Goal: Task Accomplishment & Management: Manage account settings

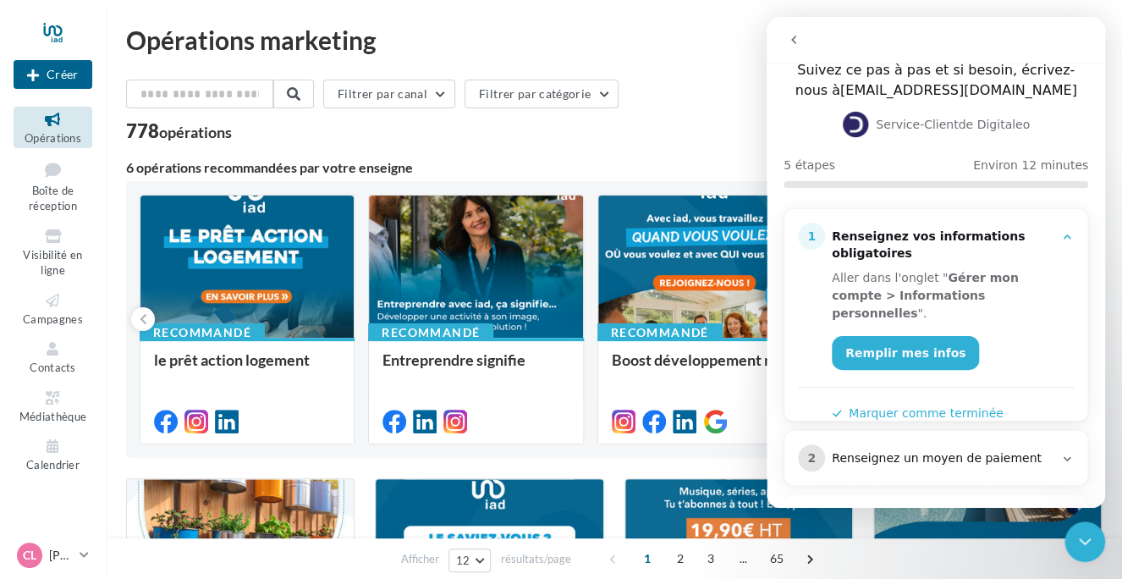
scroll to position [169, 0]
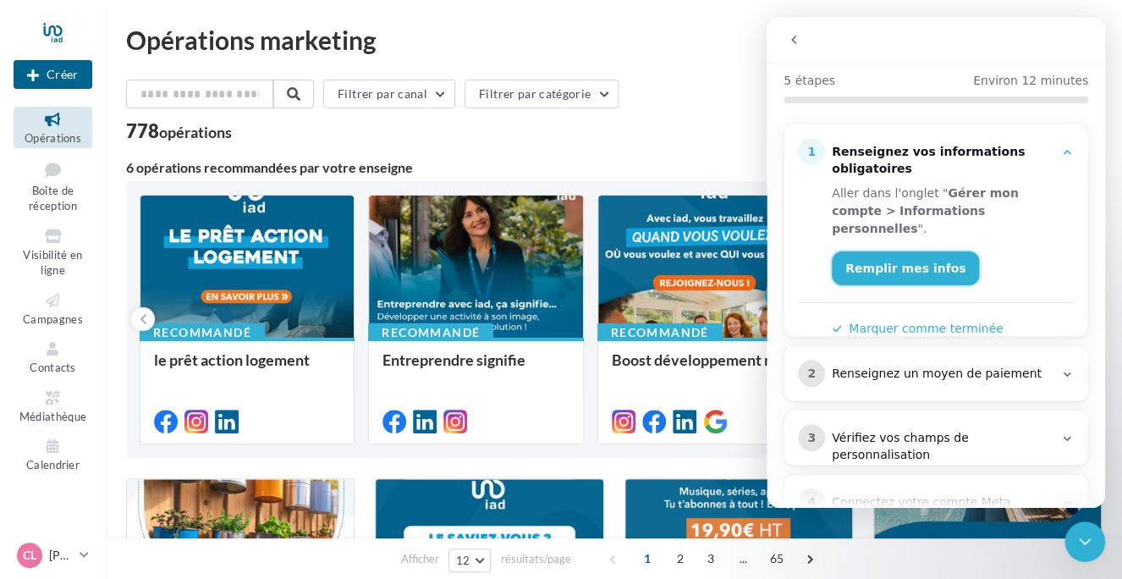
click at [901, 251] on link "Remplir mes infos" at bounding box center [905, 268] width 147 height 34
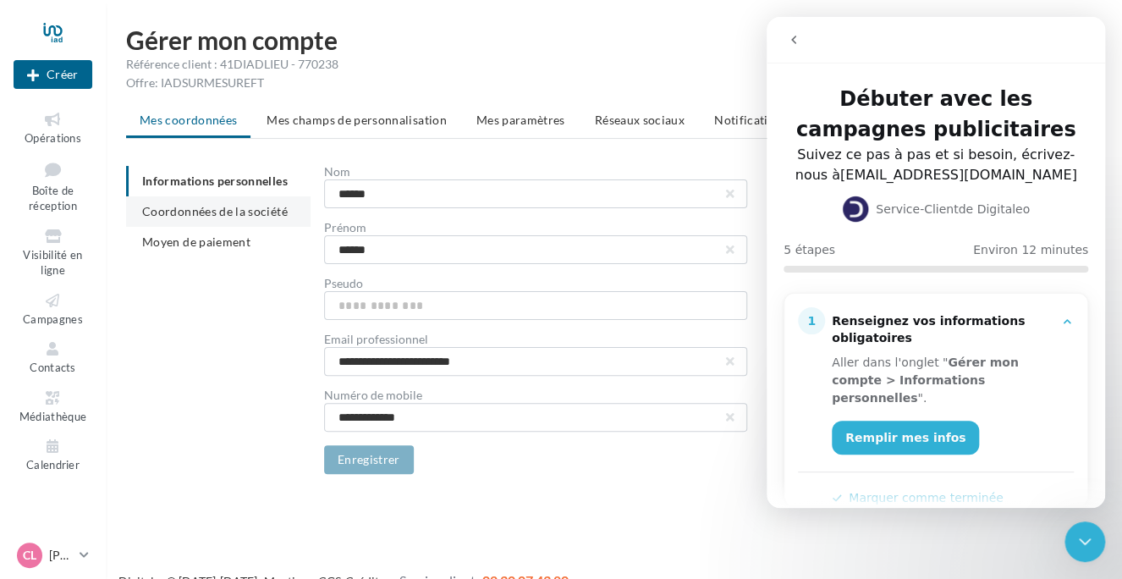
click at [196, 212] on span "Coordonnées de la société" at bounding box center [215, 211] width 146 height 14
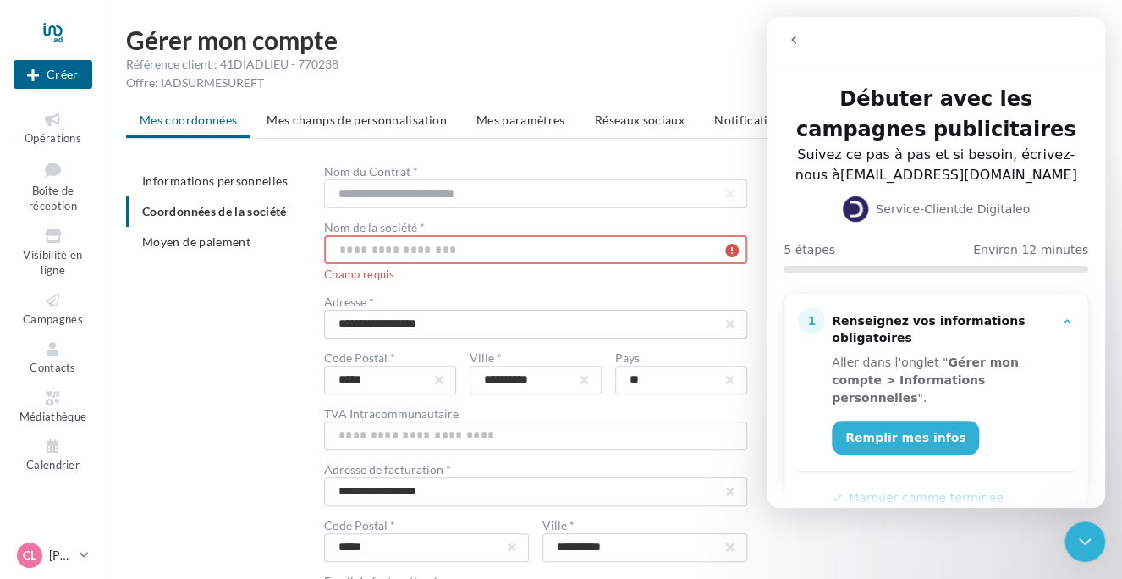
click at [371, 247] on input "text" at bounding box center [535, 249] width 423 height 29
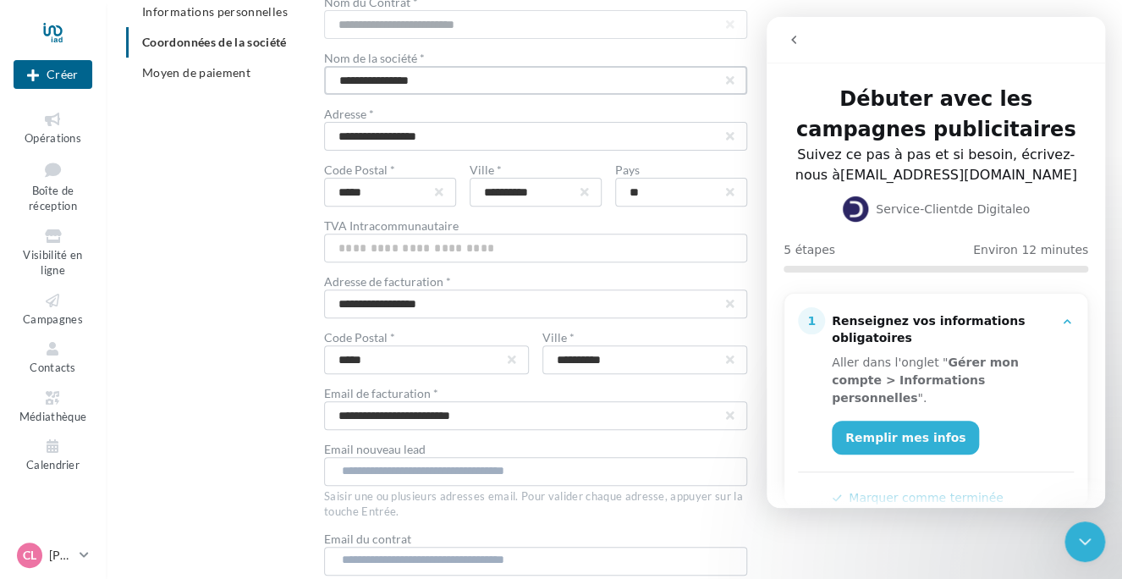
scroll to position [85, 0]
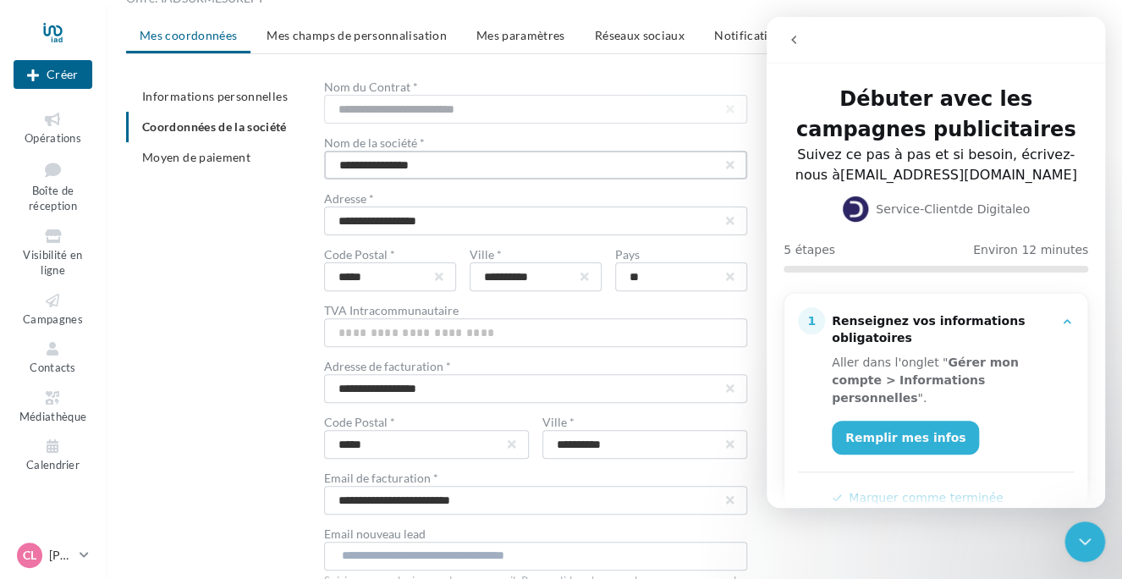
type input "**********"
click at [459, 124] on input "**********" at bounding box center [535, 109] width 423 height 29
click at [436, 220] on input "**********" at bounding box center [535, 221] width 423 height 29
click at [637, 221] on input "**********" at bounding box center [535, 221] width 423 height 29
type input "**********"
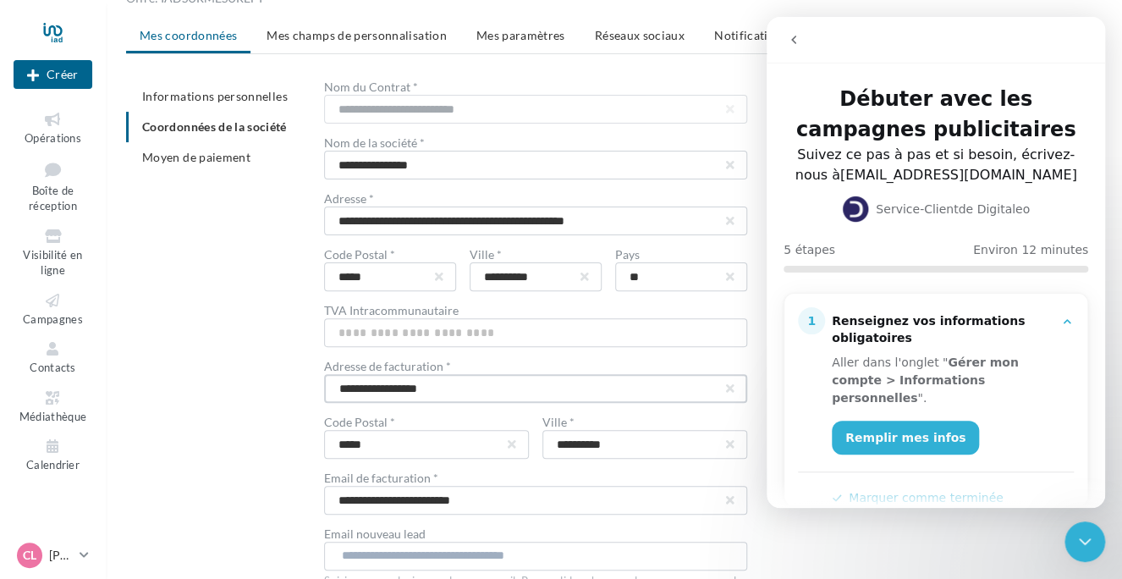
click at [466, 387] on input "**********" at bounding box center [535, 388] width 423 height 29
click at [433, 384] on input "**********" at bounding box center [535, 388] width 423 height 29
click at [660, 379] on input "**********" at bounding box center [535, 388] width 423 height 29
type input "**********"
click at [486, 554] on input "text" at bounding box center [535, 555] width 386 height 17
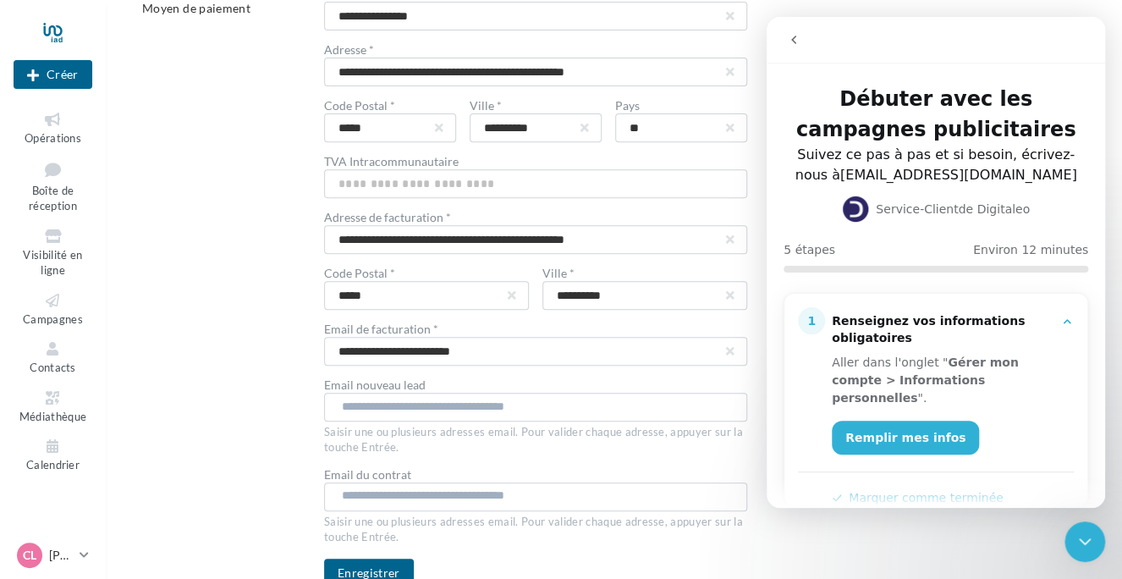
scroll to position [313, 0]
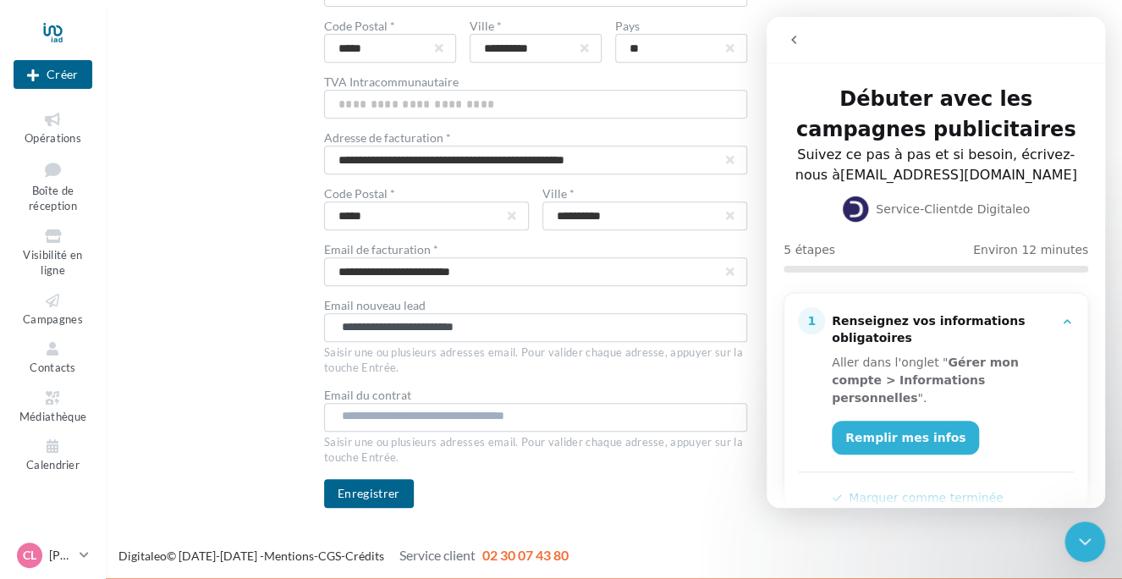
type input "**********"
click at [418, 408] on input "text" at bounding box center [535, 416] width 386 height 17
type input "**********"
click at [391, 487] on button "Enregistrer" at bounding box center [369, 493] width 90 height 29
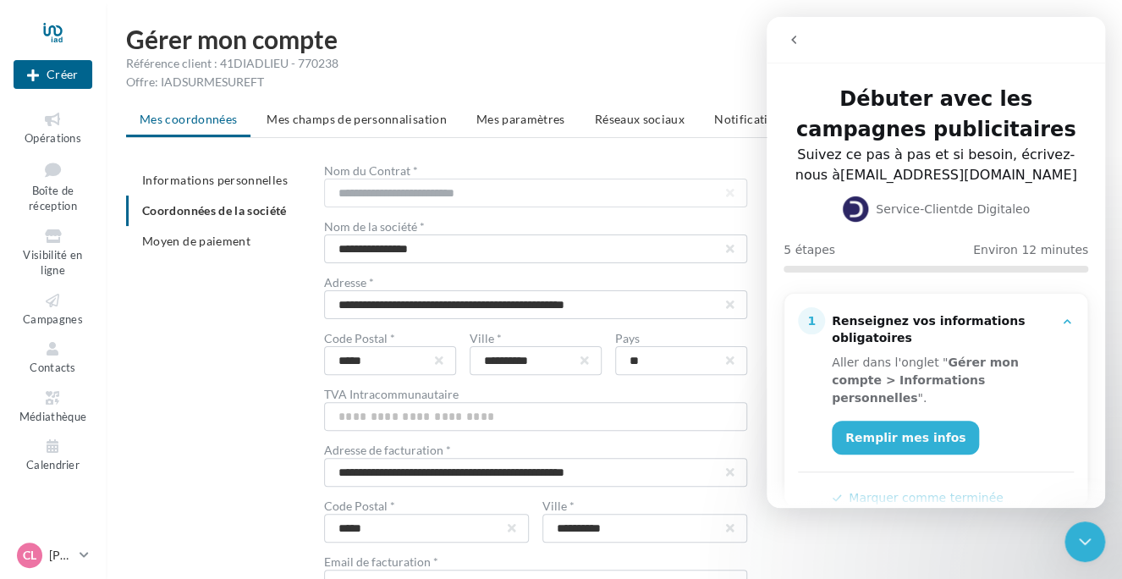
scroll to position [0, 0]
click at [334, 115] on span "Mes champs de personnalisation" at bounding box center [357, 120] width 180 height 14
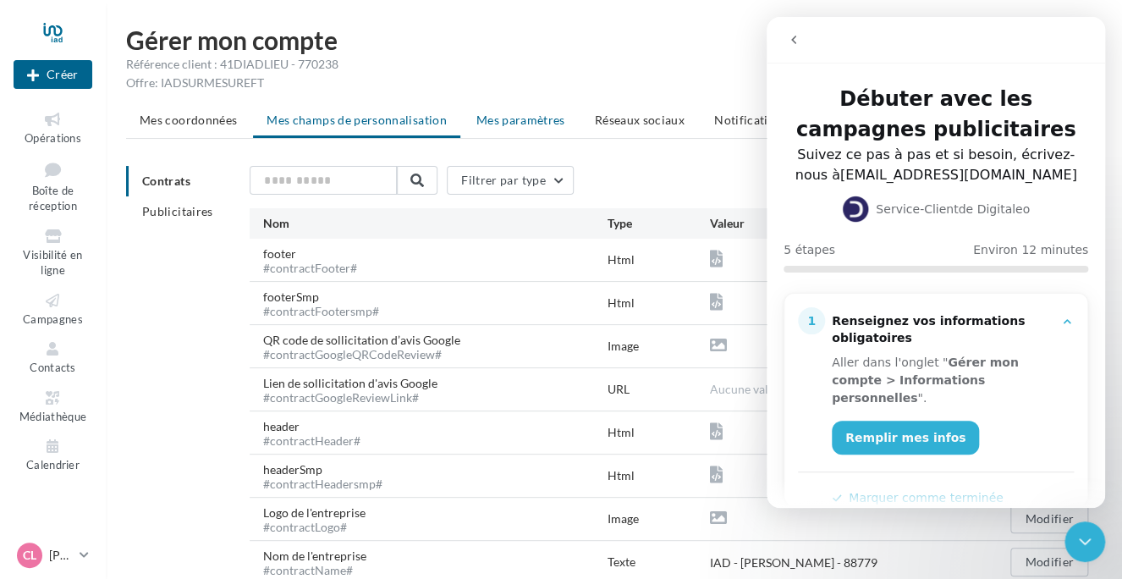
click at [517, 123] on span "Mes paramètres" at bounding box center [521, 120] width 89 height 14
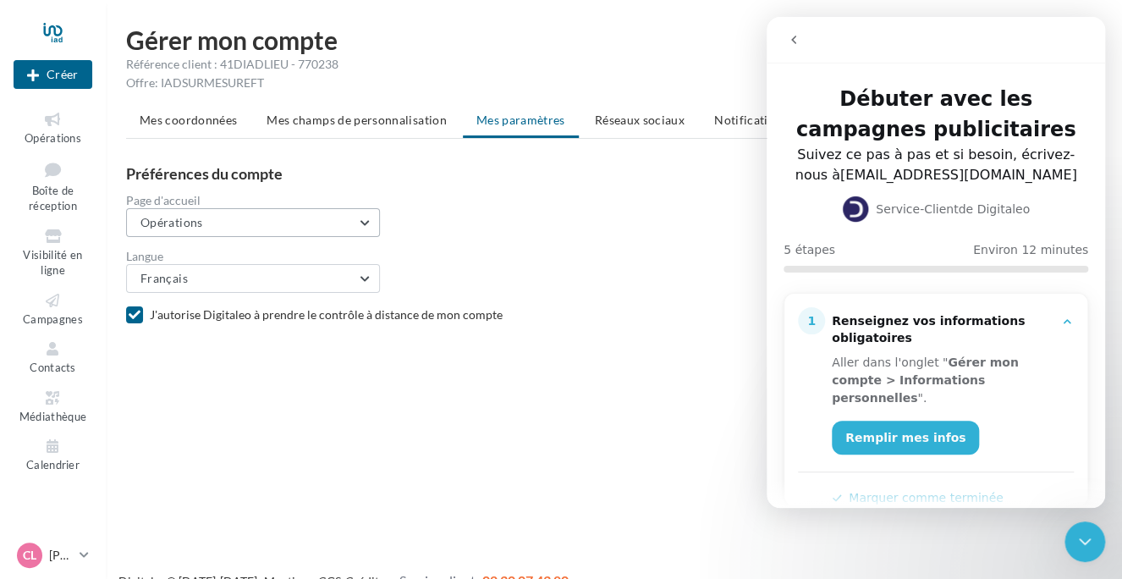
click at [260, 227] on button "Opérations" at bounding box center [253, 222] width 254 height 29
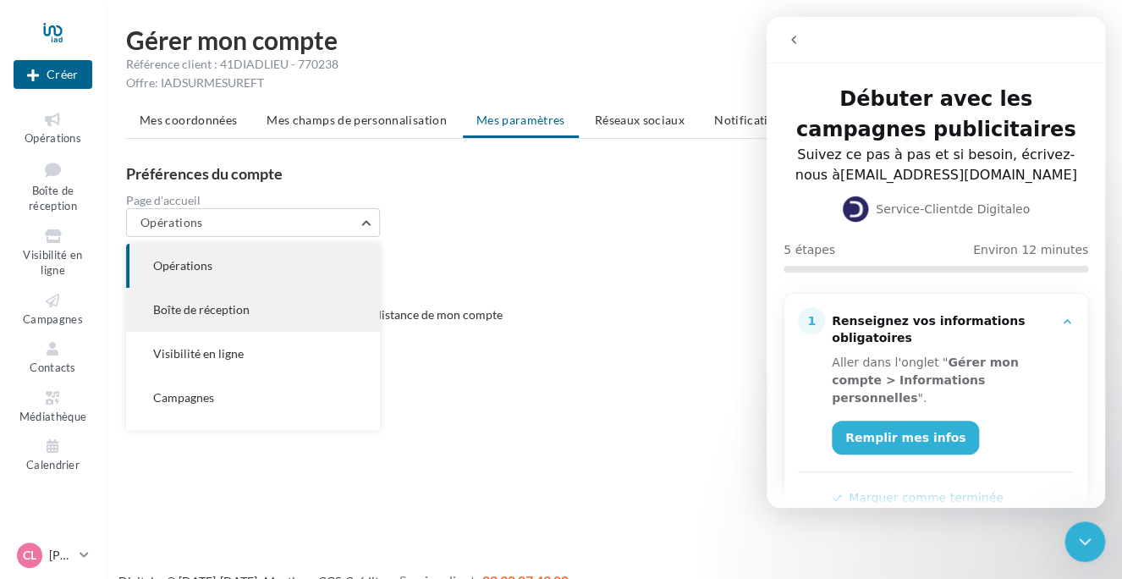
click at [201, 315] on span "Boîte de réception" at bounding box center [201, 309] width 96 height 14
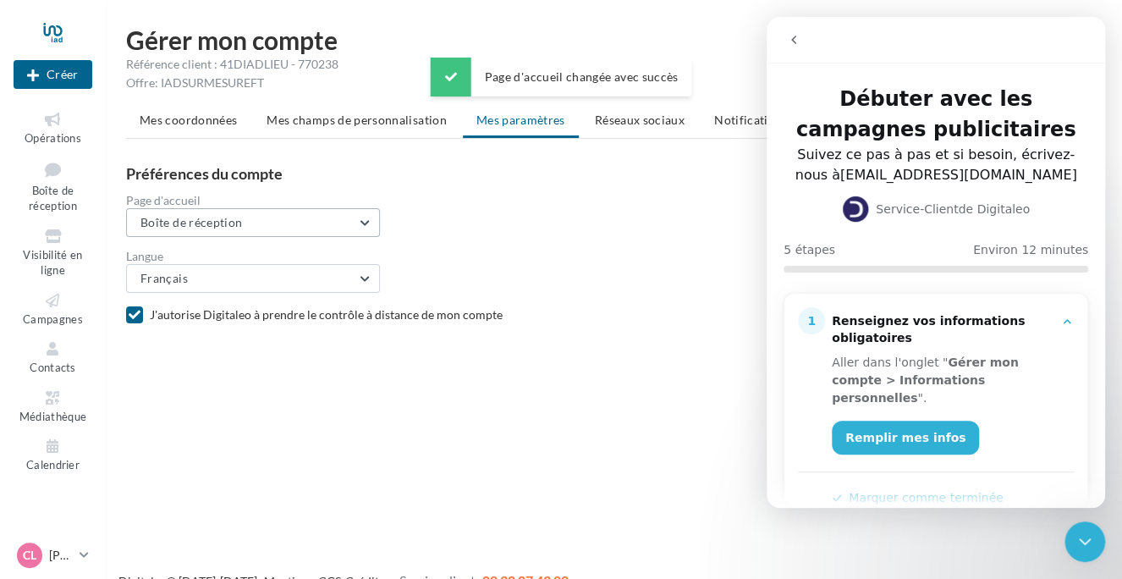
click at [223, 230] on button "Boîte de réception" at bounding box center [253, 222] width 254 height 29
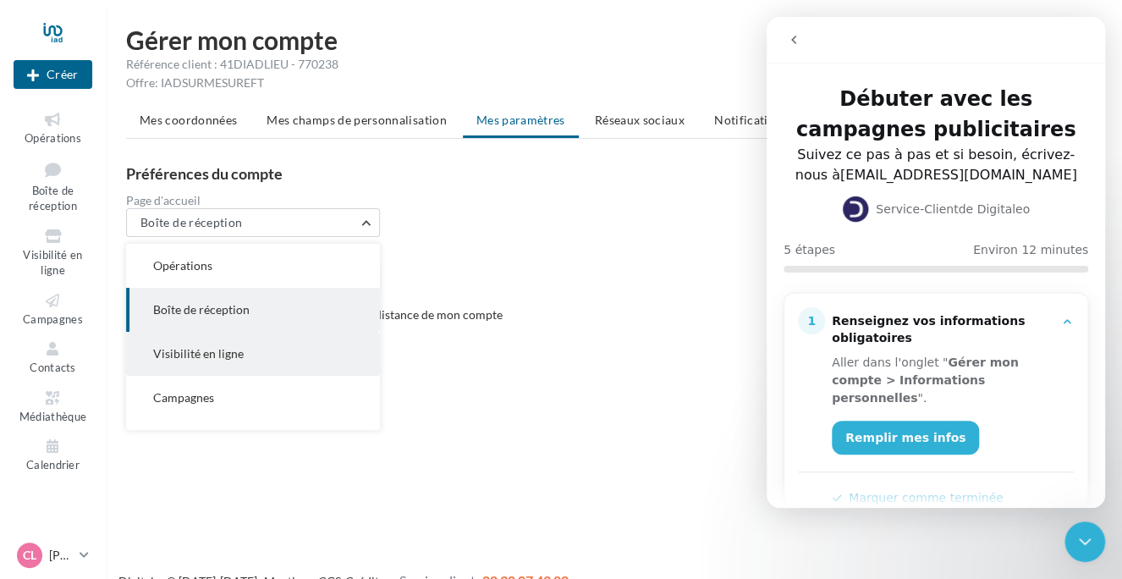
click at [208, 350] on span "Visibilité en ligne" at bounding box center [198, 353] width 91 height 14
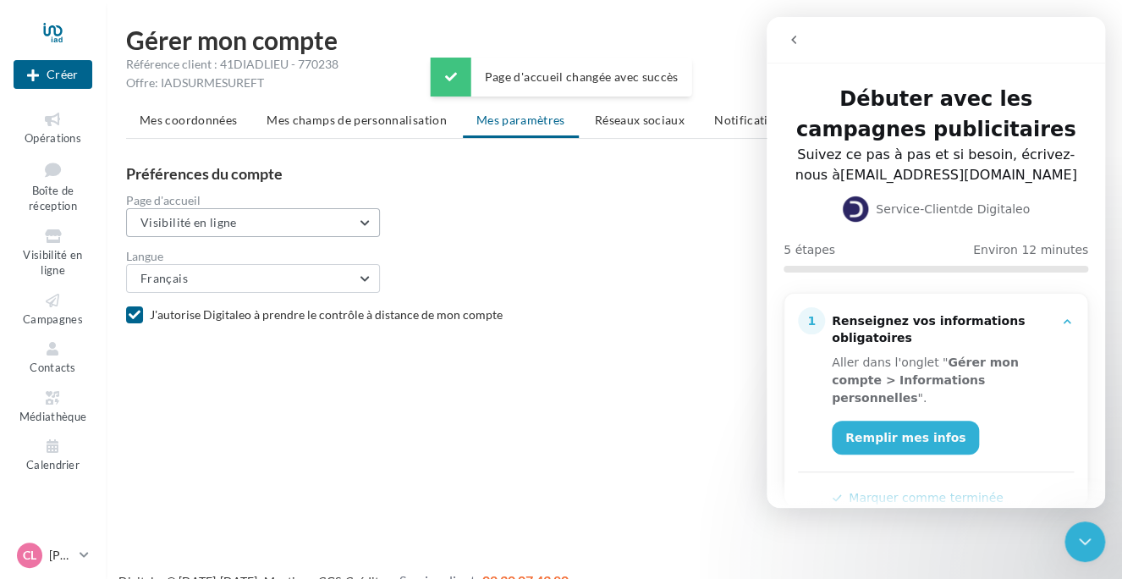
click at [248, 231] on button "Visibilité en ligne" at bounding box center [253, 222] width 254 height 29
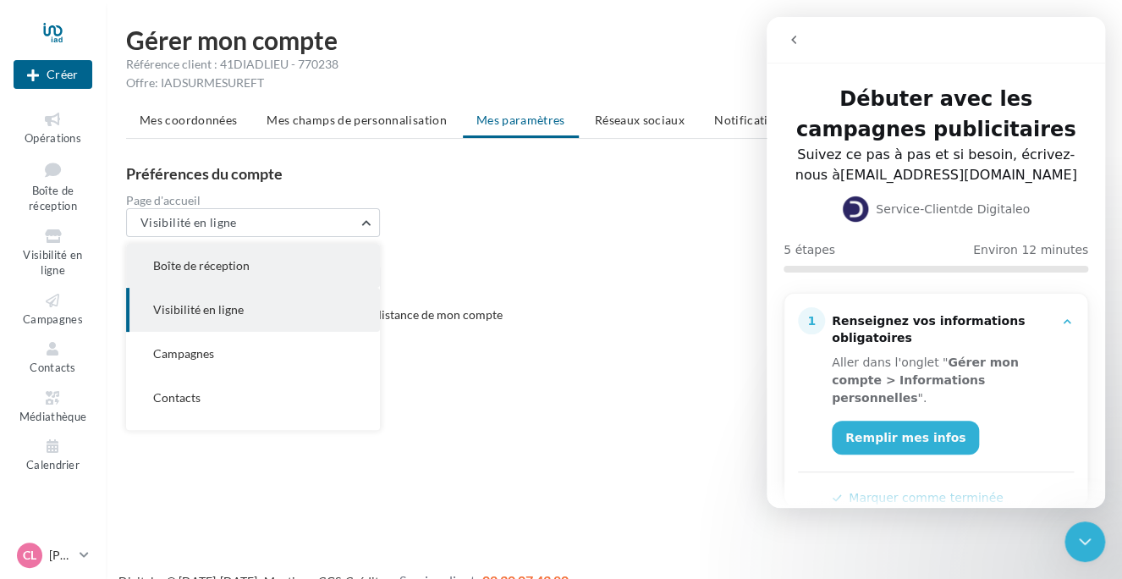
click at [233, 264] on span "Boîte de réception" at bounding box center [201, 265] width 96 height 14
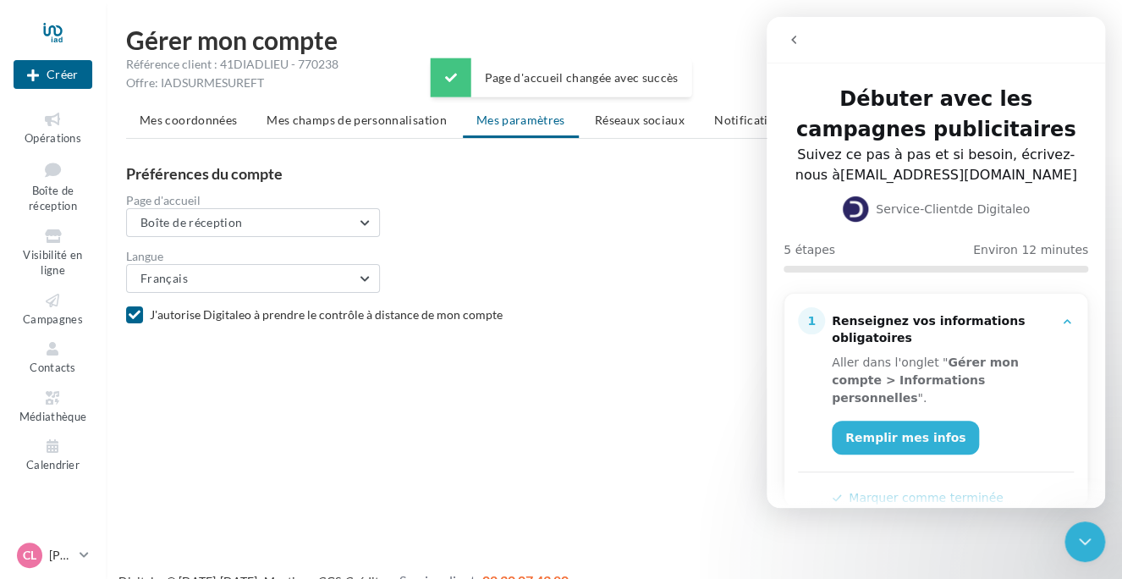
click at [252, 237] on form "Langue Français Français Espagnol (Espagne) Espagnol (Colombie) Anglais Dutch I…" at bounding box center [621, 265] width 990 height 56
click at [256, 225] on button "Boîte de réception" at bounding box center [253, 222] width 254 height 29
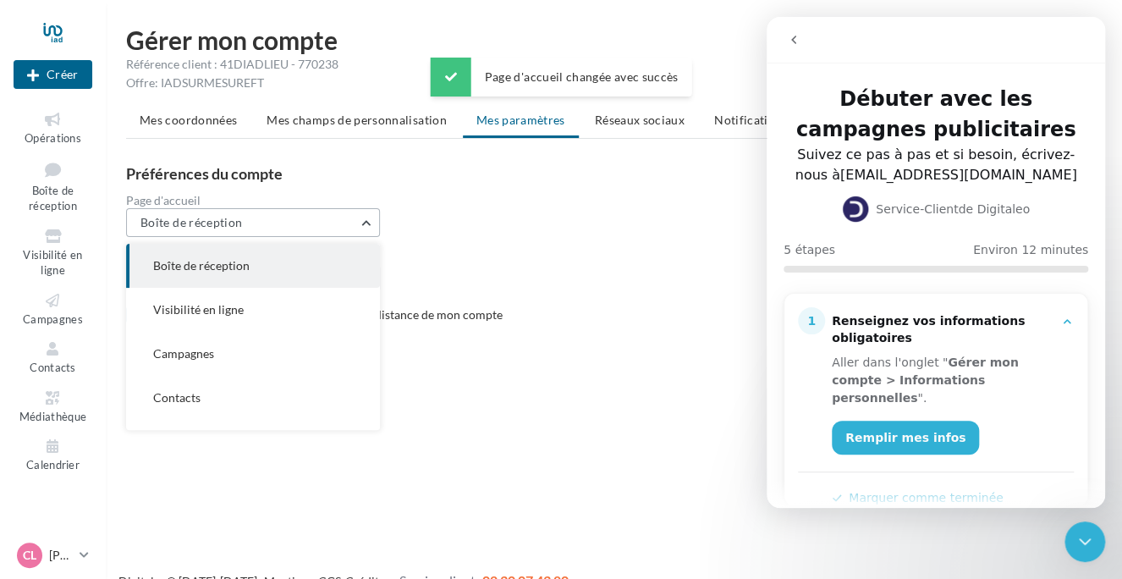
scroll to position [0, 0]
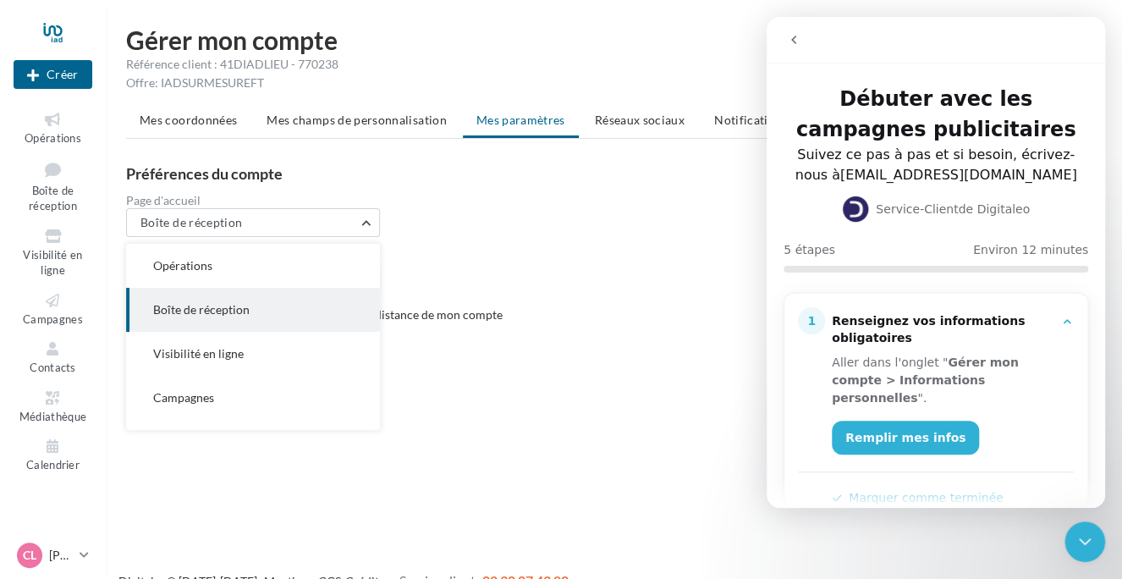
click at [578, 226] on div "Page d'accueil Boîte de réception Opérations Boîte de réception Visibilité en l…" at bounding box center [621, 216] width 990 height 42
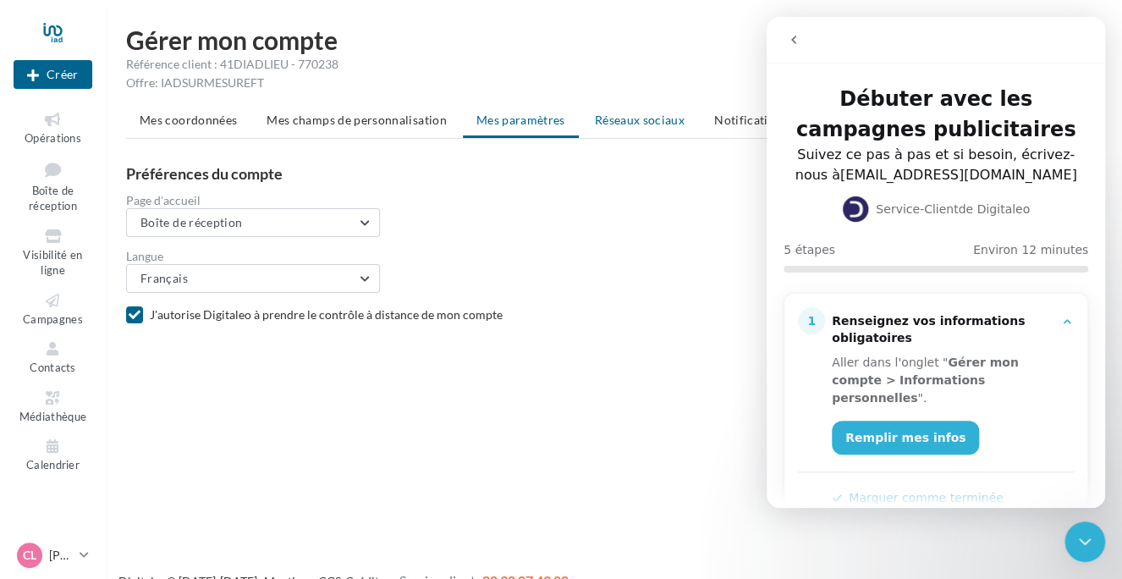
click at [626, 125] on span "Réseaux sociaux" at bounding box center [640, 120] width 90 height 14
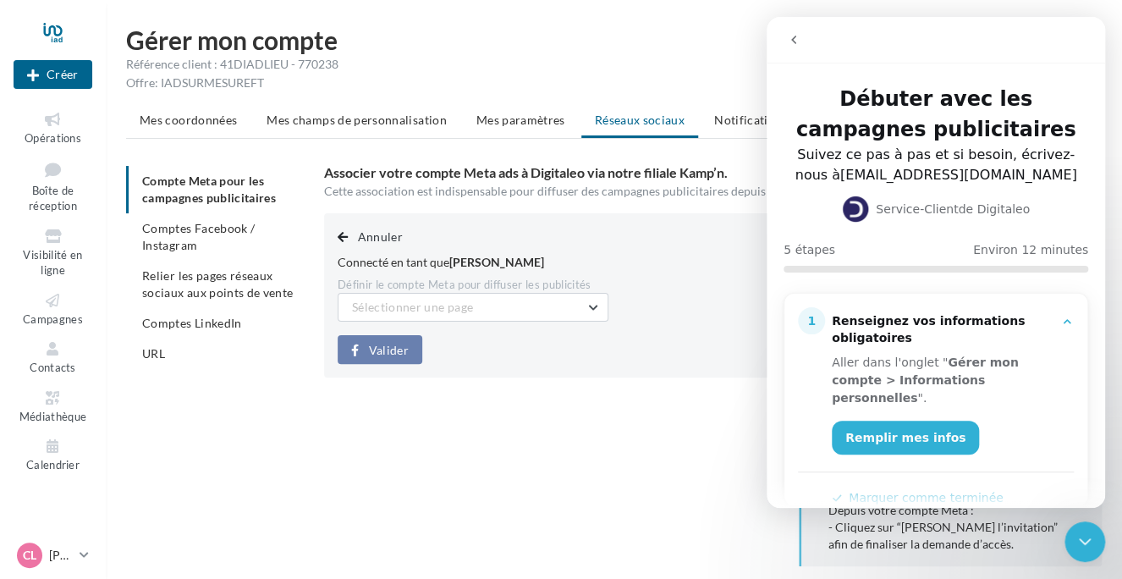
click at [1061, 319] on icon "Intercom Messenger" at bounding box center [1068, 322] width 14 height 14
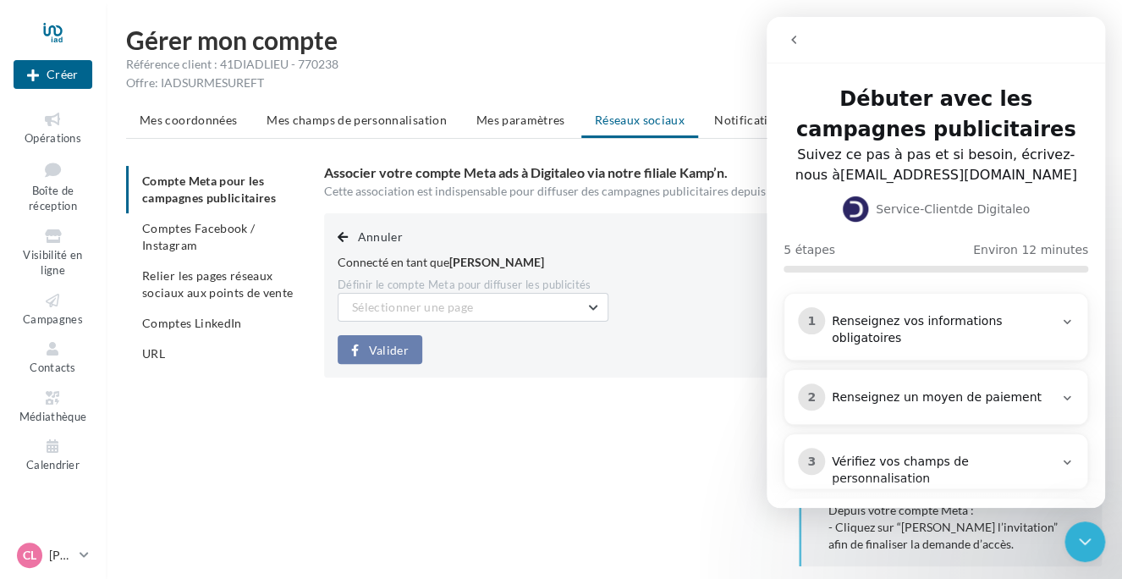
click at [986, 399] on div "Renseignez un moyen de paiement" at bounding box center [943, 397] width 222 height 17
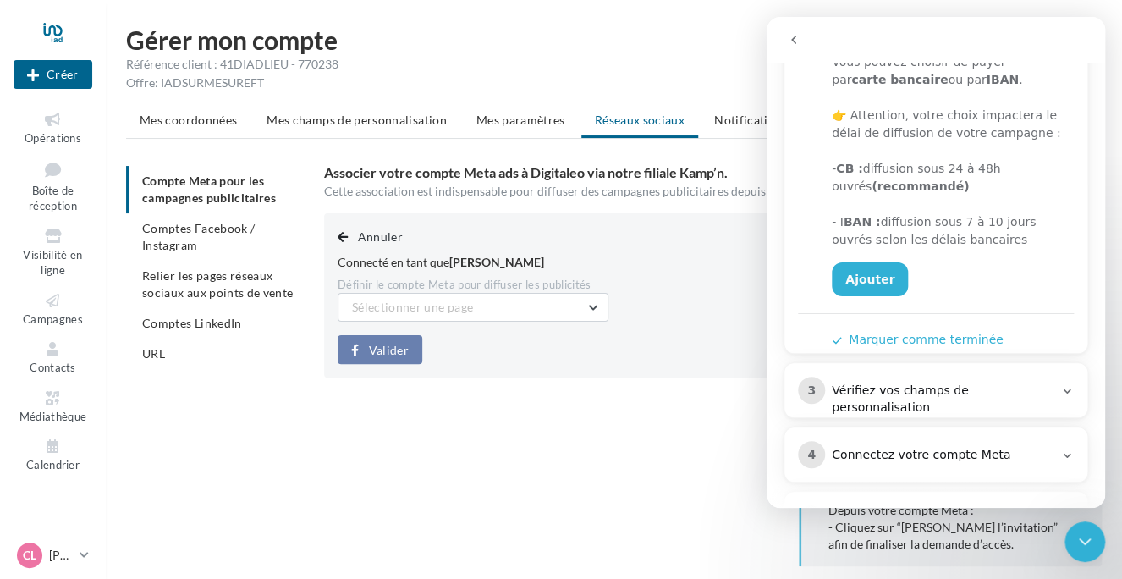
scroll to position [438, 0]
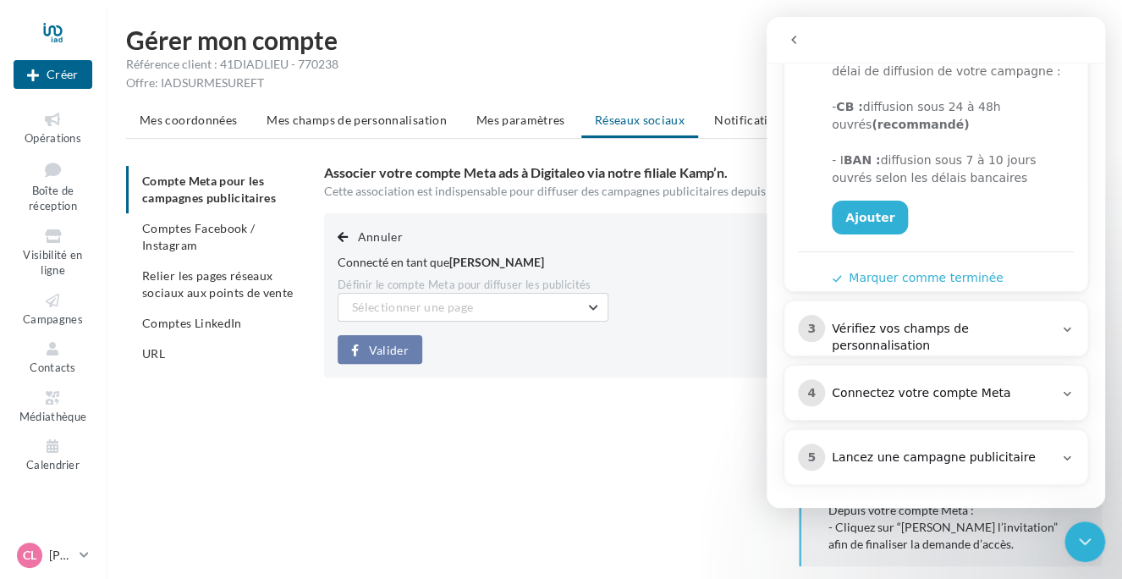
click at [970, 322] on div "Vérifiez vos champs de personnalisation" at bounding box center [943, 338] width 222 height 34
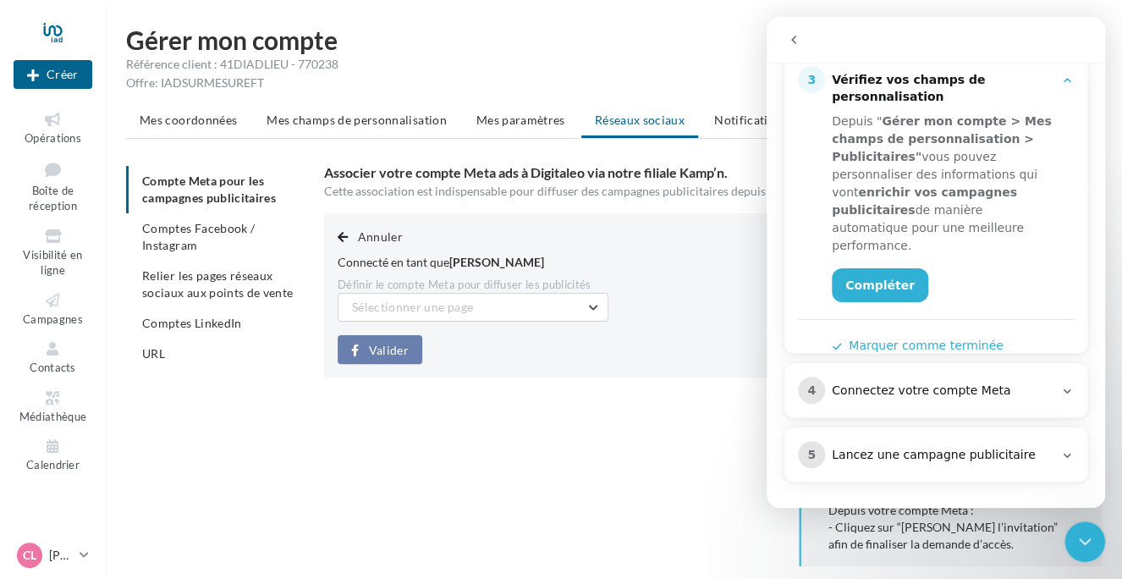
scroll to position [379, 0]
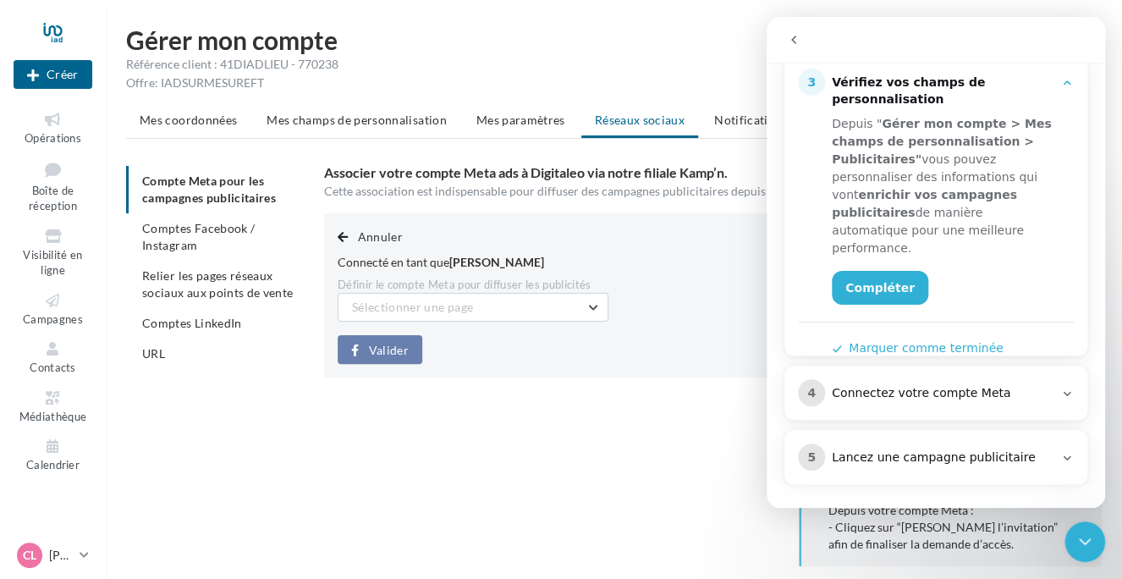
click at [693, 422] on div "Annuler Connecté en tant que Claire Lauret Définir le compte Meta pour diffuser…" at bounding box center [719, 473] width 791 height 521
click at [797, 44] on icon "go back" at bounding box center [794, 40] width 14 height 14
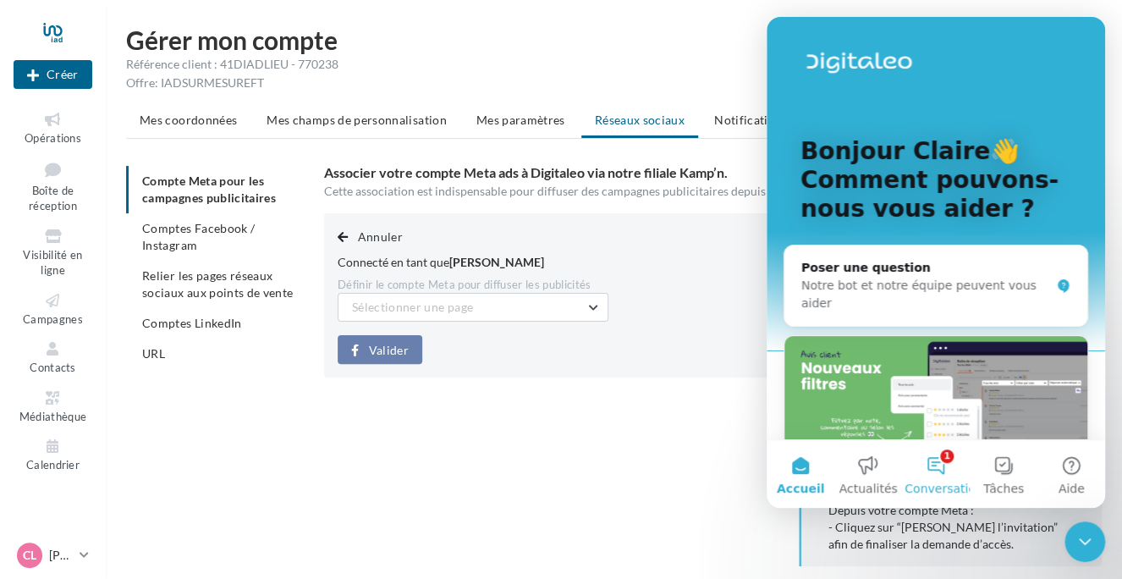
click at [931, 469] on button "1 Conversations" at bounding box center [936, 474] width 68 height 68
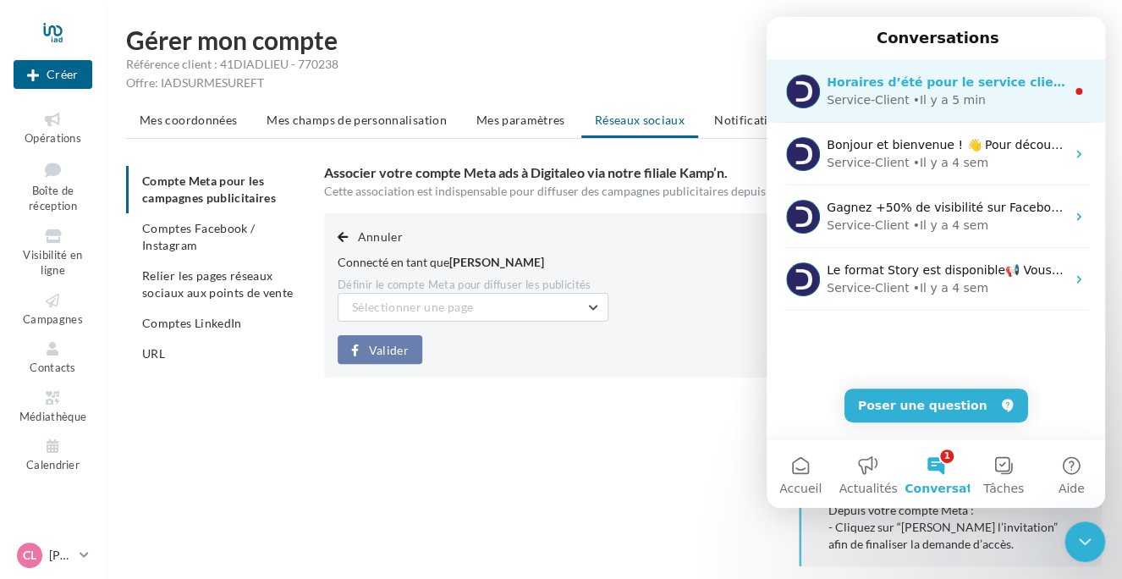
click at [912, 96] on div "• Il y a 5 min" at bounding box center [948, 100] width 73 height 18
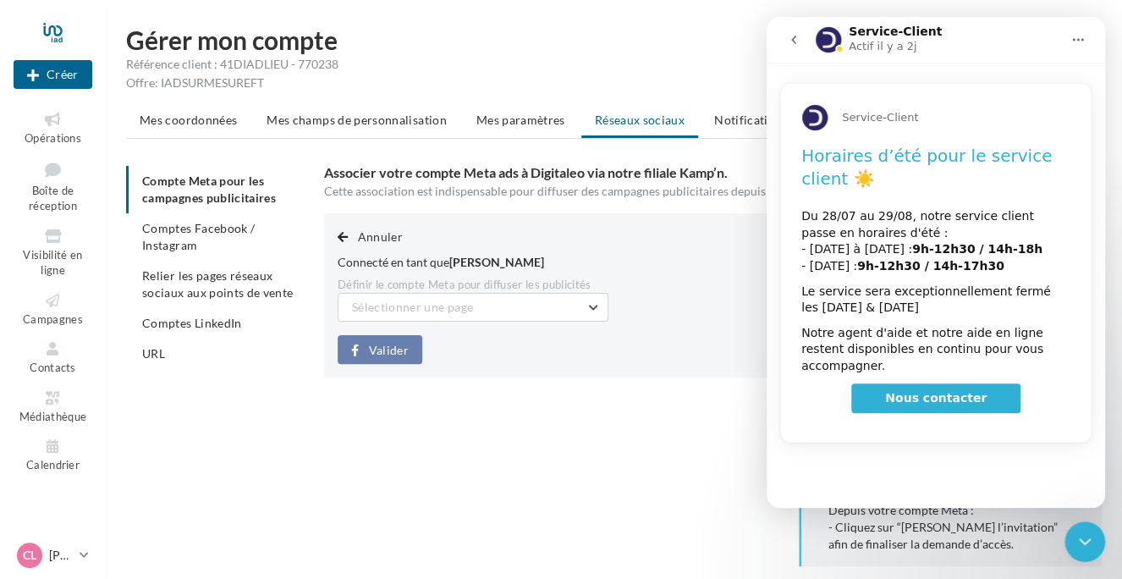
click at [797, 37] on icon "go back" at bounding box center [794, 40] width 14 height 14
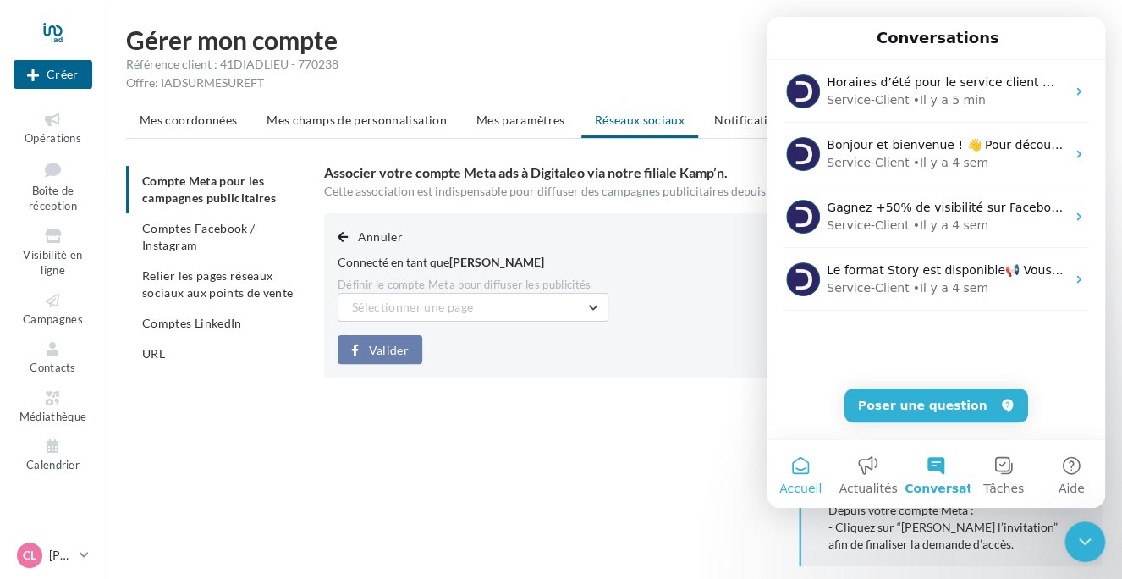
click at [812, 471] on button "Accueil" at bounding box center [801, 474] width 68 height 68
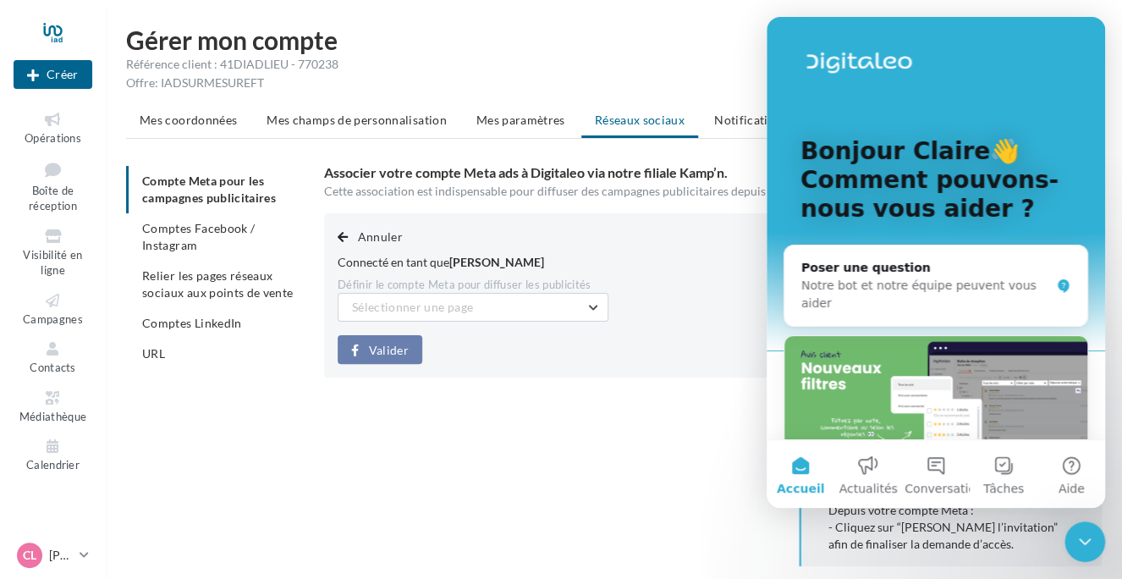
click at [691, 482] on div "Annuler Connecté en tant que Claire Lauret Définir le compte Meta pour diffuser…" at bounding box center [719, 473] width 791 height 521
click at [1012, 479] on button "Tâches" at bounding box center [1004, 474] width 68 height 68
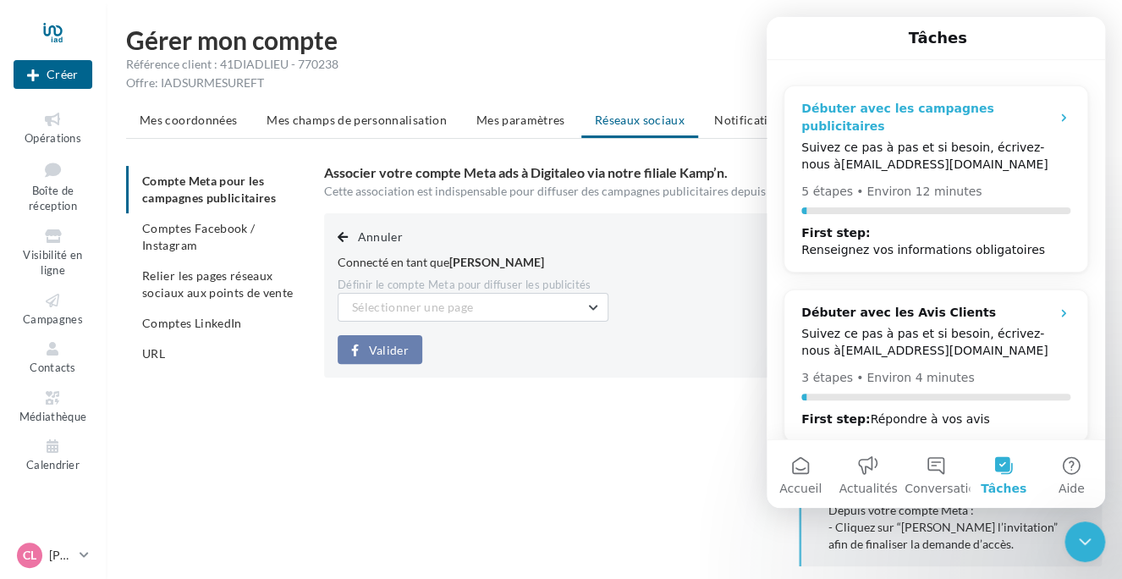
click at [855, 183] on div "5 étapes • Environ 12 minutes" at bounding box center [936, 192] width 269 height 18
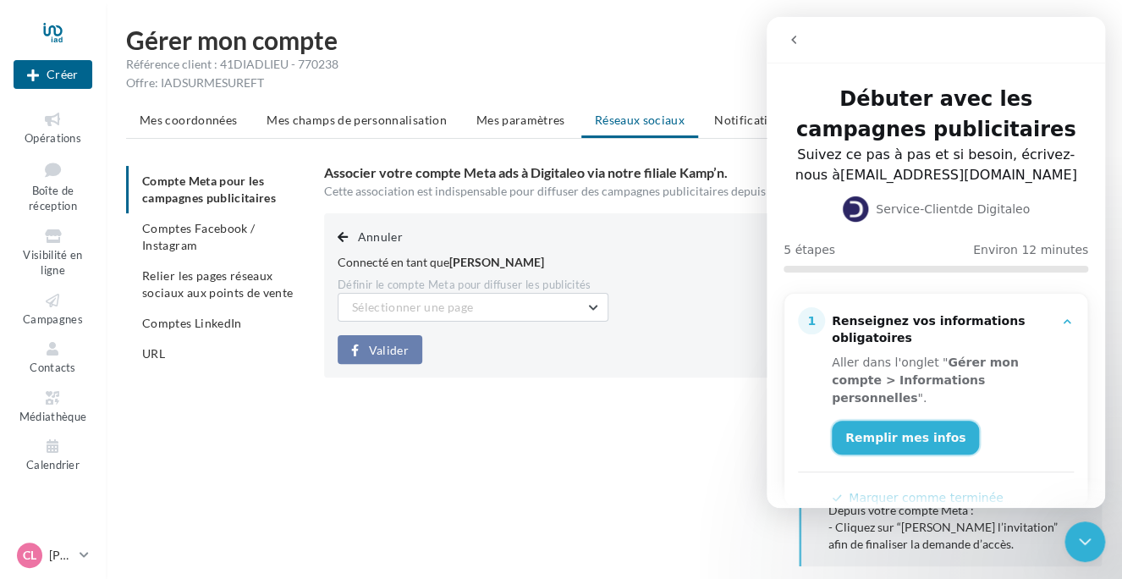
click at [906, 421] on link "Remplir mes infos" at bounding box center [905, 438] width 147 height 34
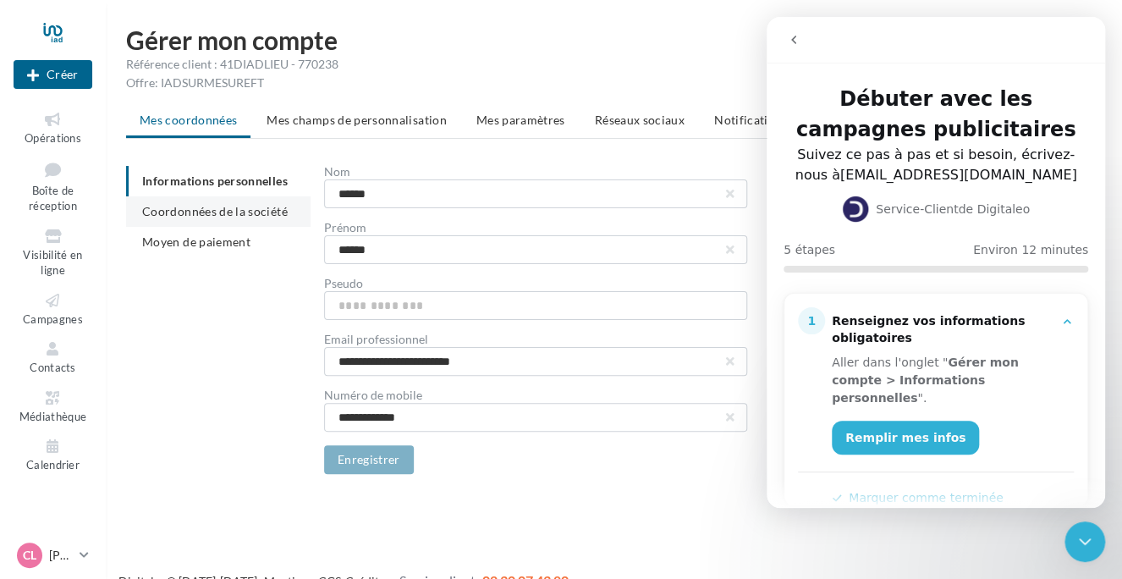
click at [246, 212] on span "Coordonnées de la société" at bounding box center [215, 211] width 146 height 14
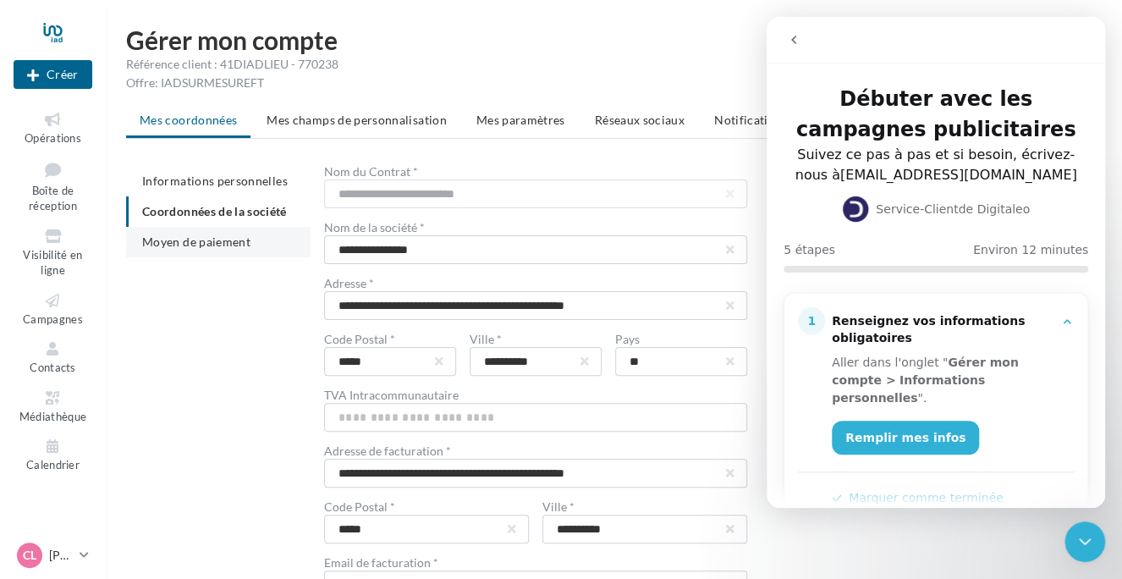
click at [240, 240] on span "Moyen de paiement" at bounding box center [196, 241] width 108 height 14
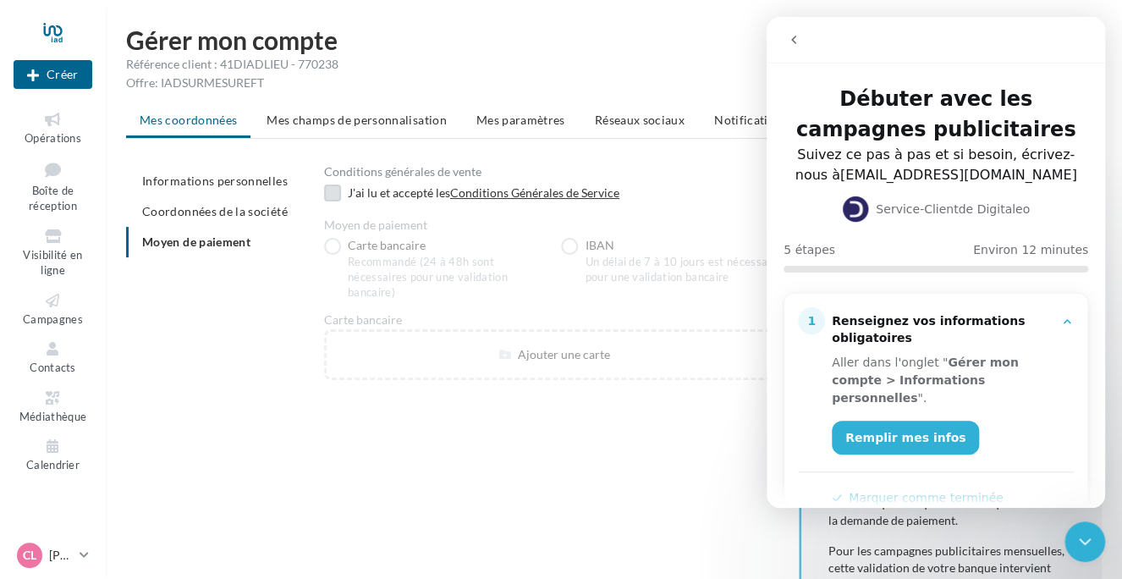
click at [334, 190] on label at bounding box center [332, 193] width 17 height 17
click at [218, 212] on span "Coordonnées de la société" at bounding box center [215, 211] width 146 height 14
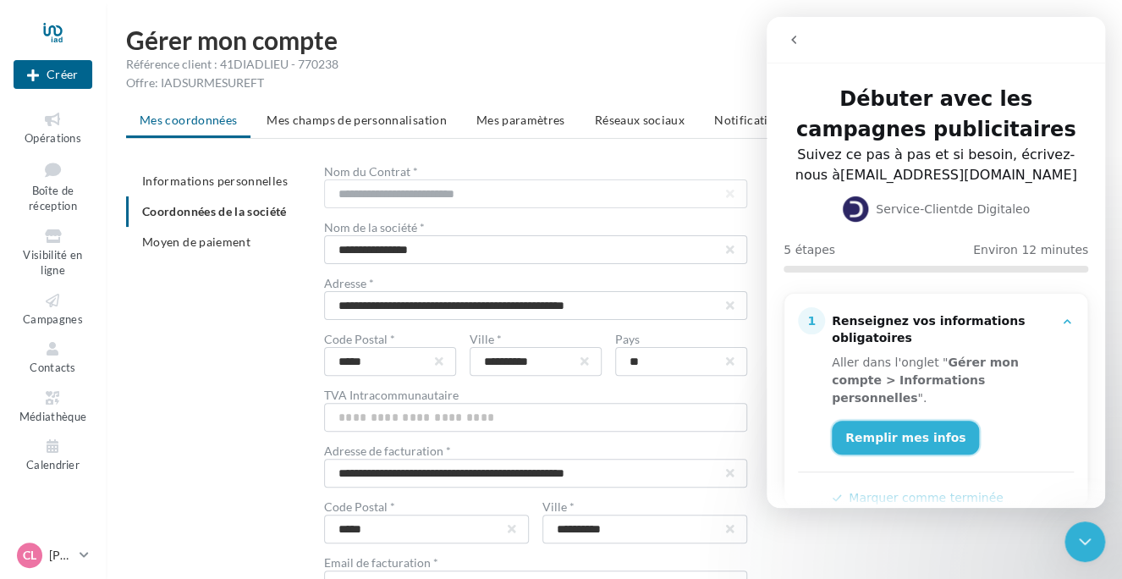
click at [923, 421] on link "Remplir mes infos" at bounding box center [905, 438] width 147 height 34
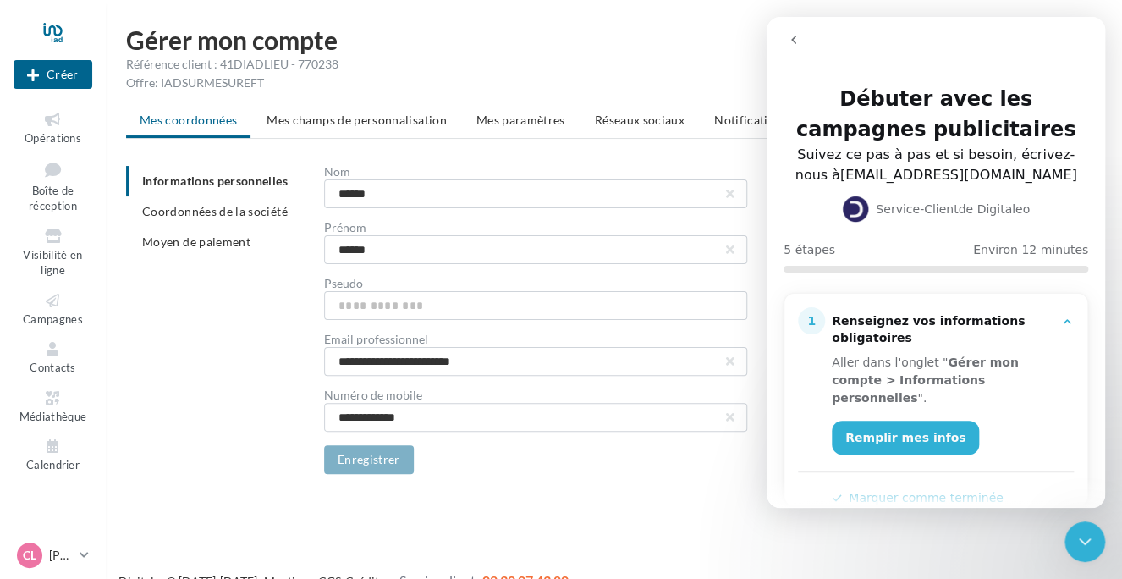
click at [1019, 362] on b "Gérer mon compte >" at bounding box center [925, 371] width 187 height 31
click at [1064, 321] on icon "Intercom Messenger" at bounding box center [1068, 321] width 8 height 4
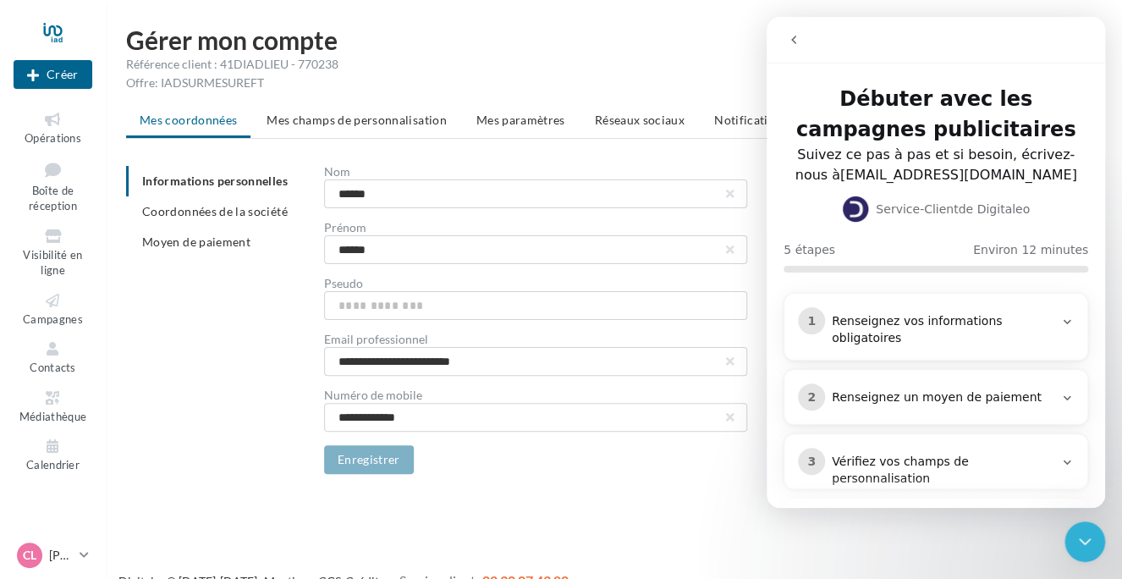
click at [963, 390] on div "Renseignez un moyen de paiement" at bounding box center [943, 397] width 222 height 17
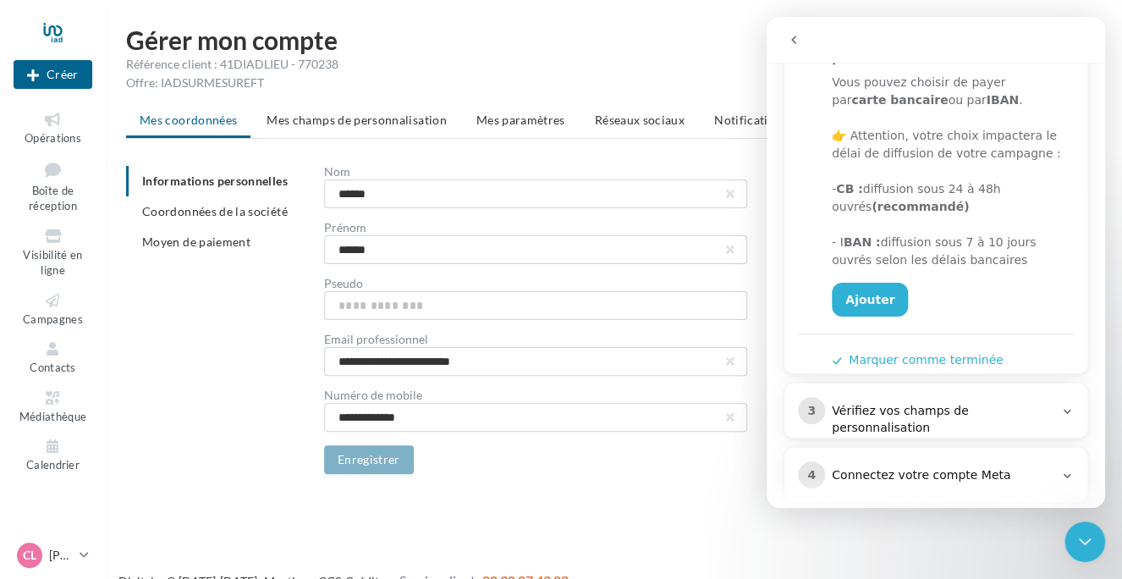
scroll to position [423, 0]
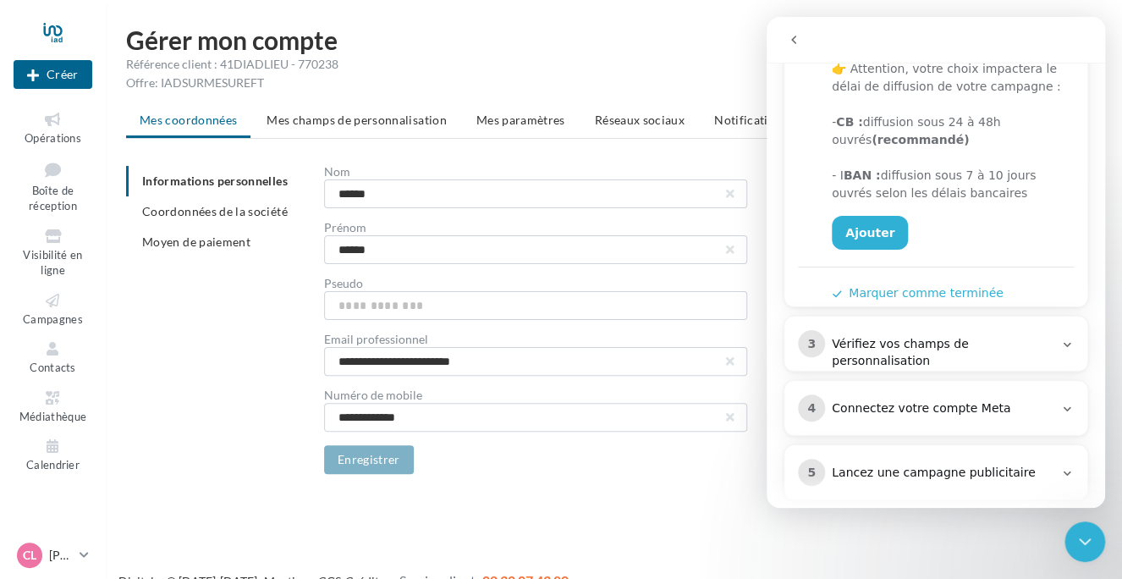
click at [942, 284] on button "Marquer comme terminée" at bounding box center [918, 293] width 172 height 18
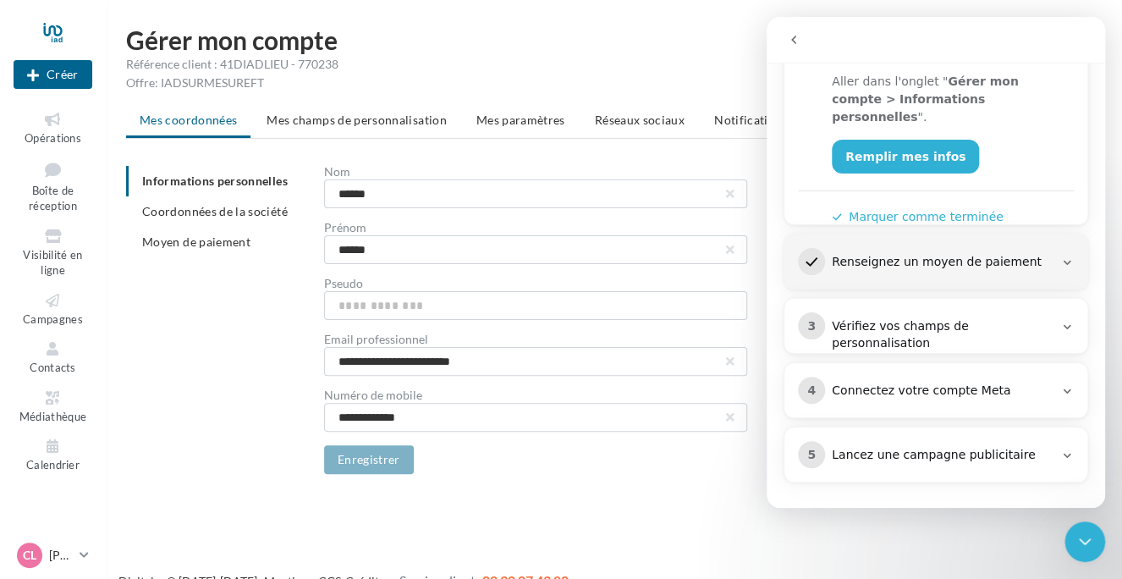
scroll to position [278, 0]
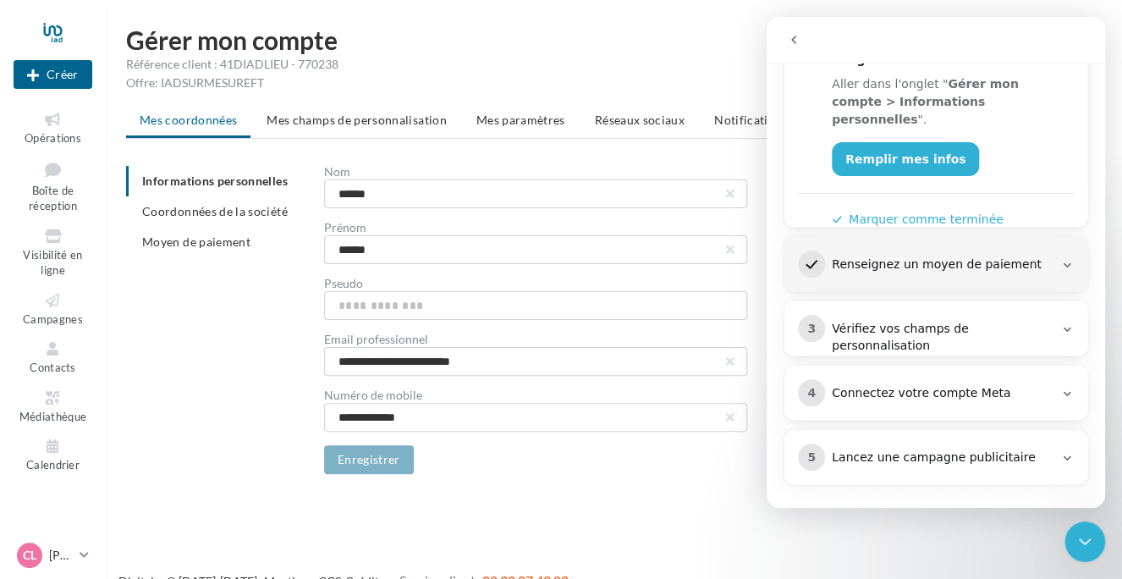
click at [944, 211] on button "Marquer comme terminée" at bounding box center [918, 220] width 172 height 18
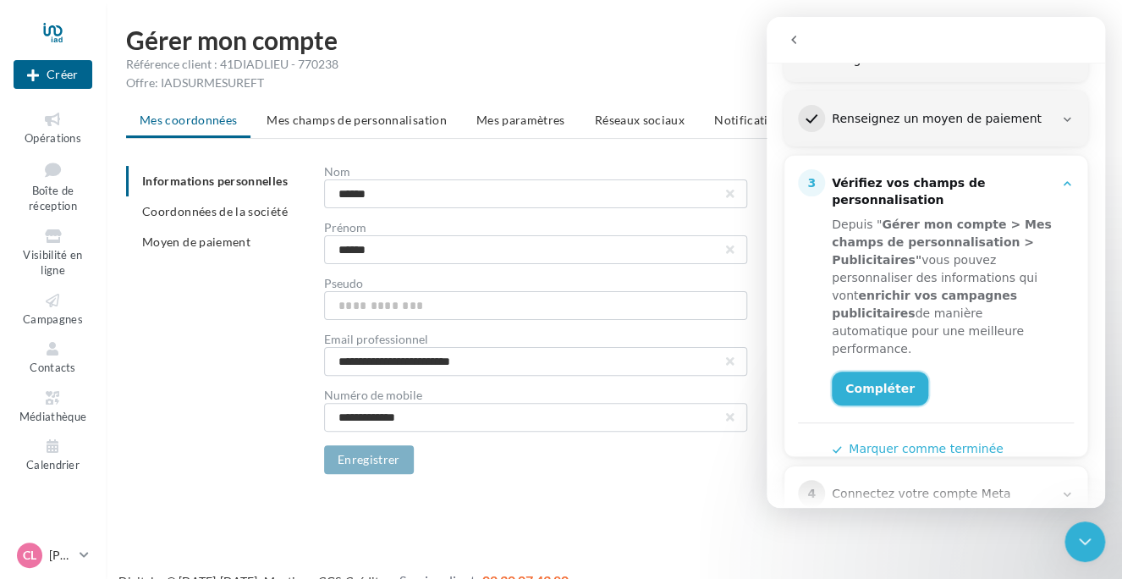
click at [885, 372] on link "Compléter" at bounding box center [880, 389] width 96 height 34
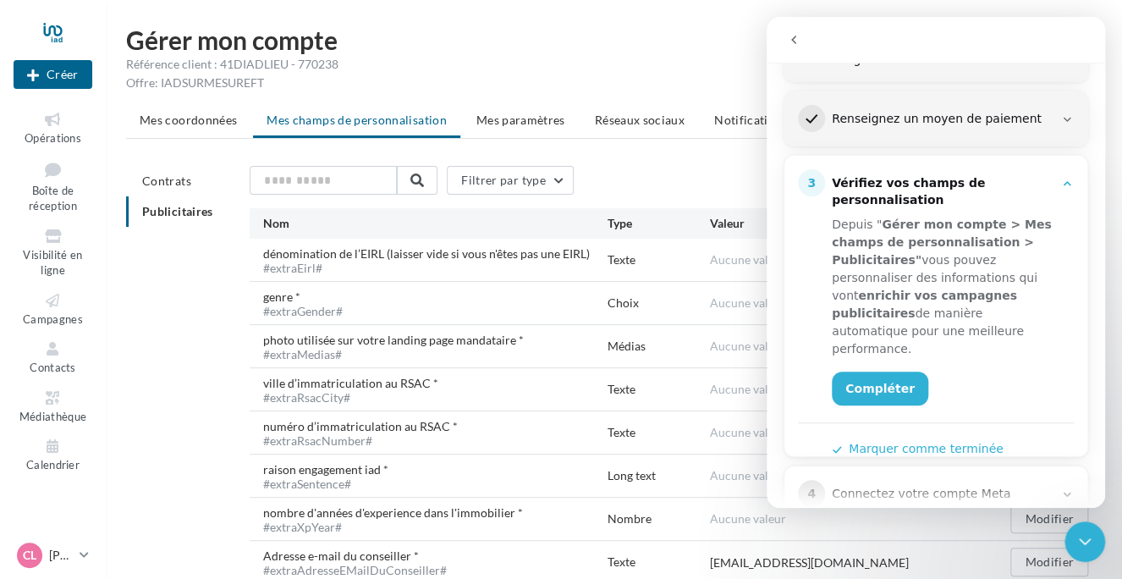
click at [916, 440] on button "Marquer comme terminée" at bounding box center [918, 449] width 172 height 18
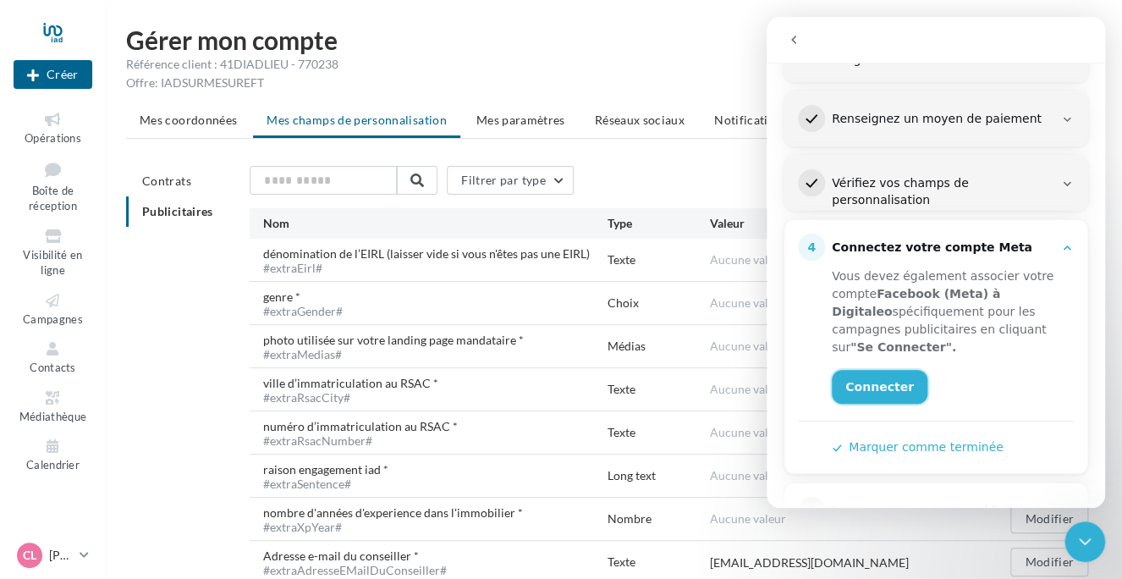
click at [895, 390] on link "Connecter" at bounding box center [880, 387] width 96 height 34
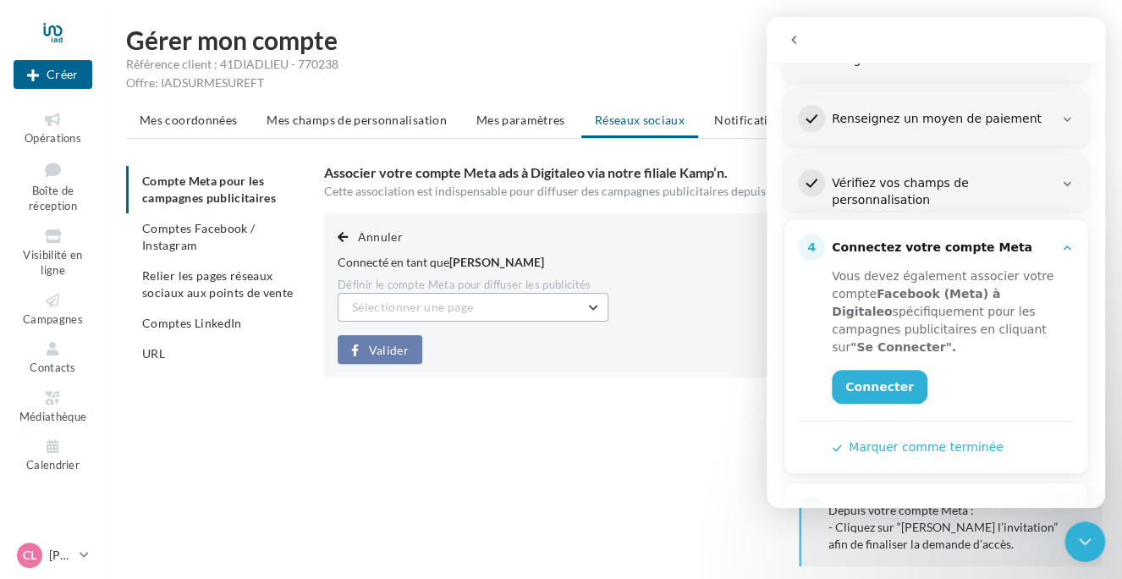
click at [442, 309] on span "Sélectionner une page" at bounding box center [412, 307] width 121 height 14
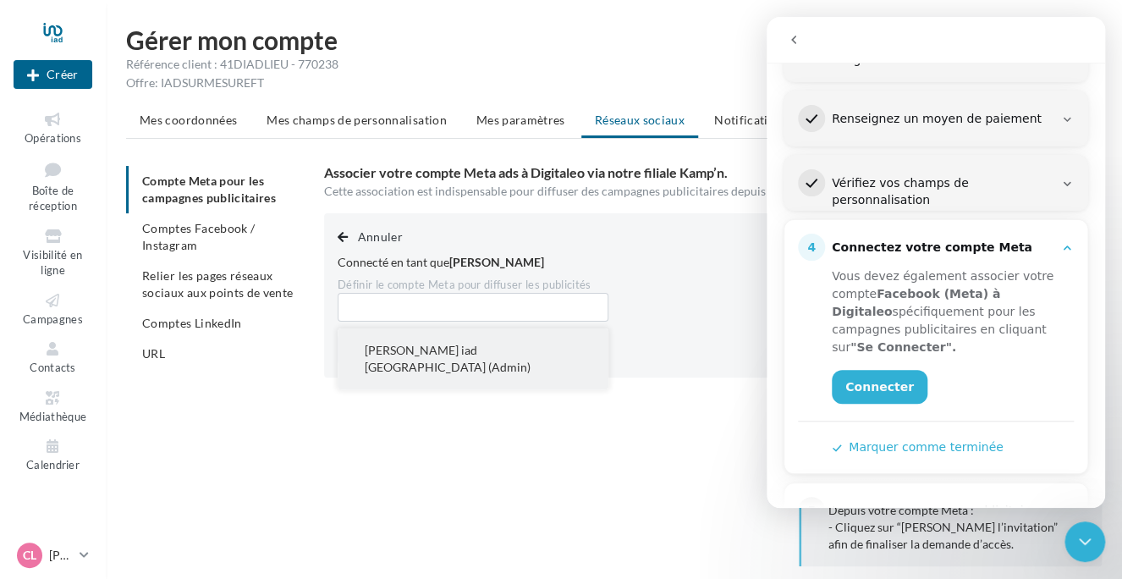
click at [440, 345] on span "Claire Lauret iad France (Admin)" at bounding box center [448, 358] width 166 height 31
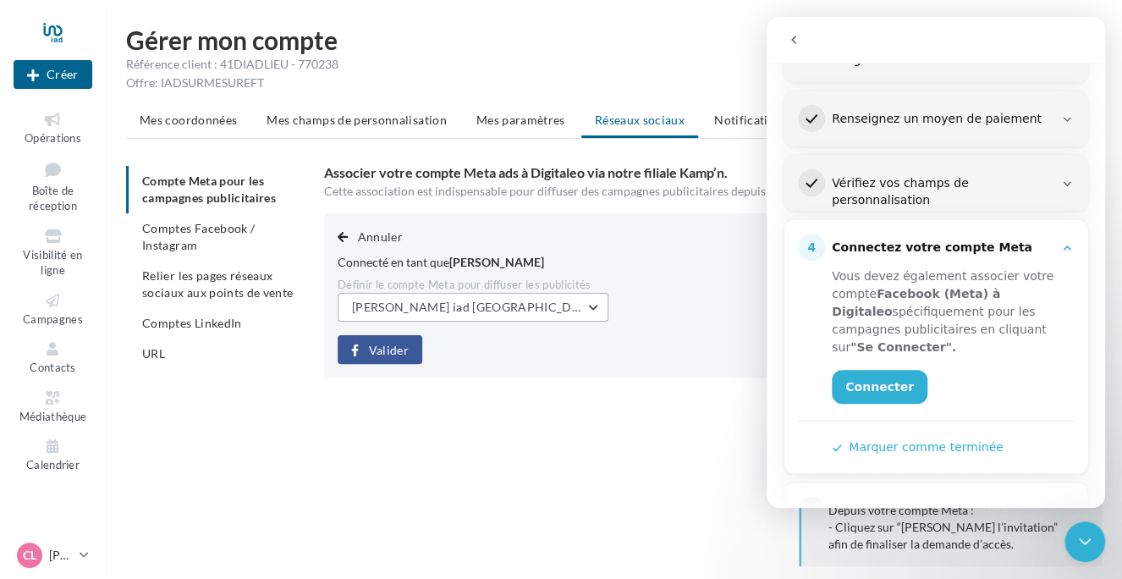
click at [501, 311] on span "Claire Lauret iad France (Admin)" at bounding box center [499, 307] width 294 height 14
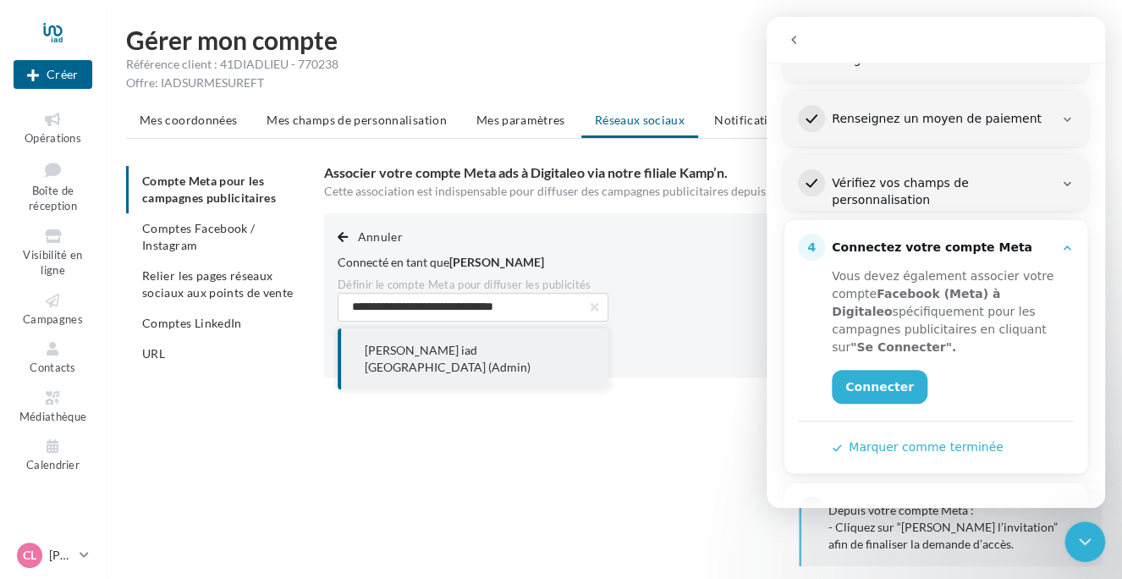
click at [659, 349] on div "Valider" at bounding box center [555, 349] width 434 height 29
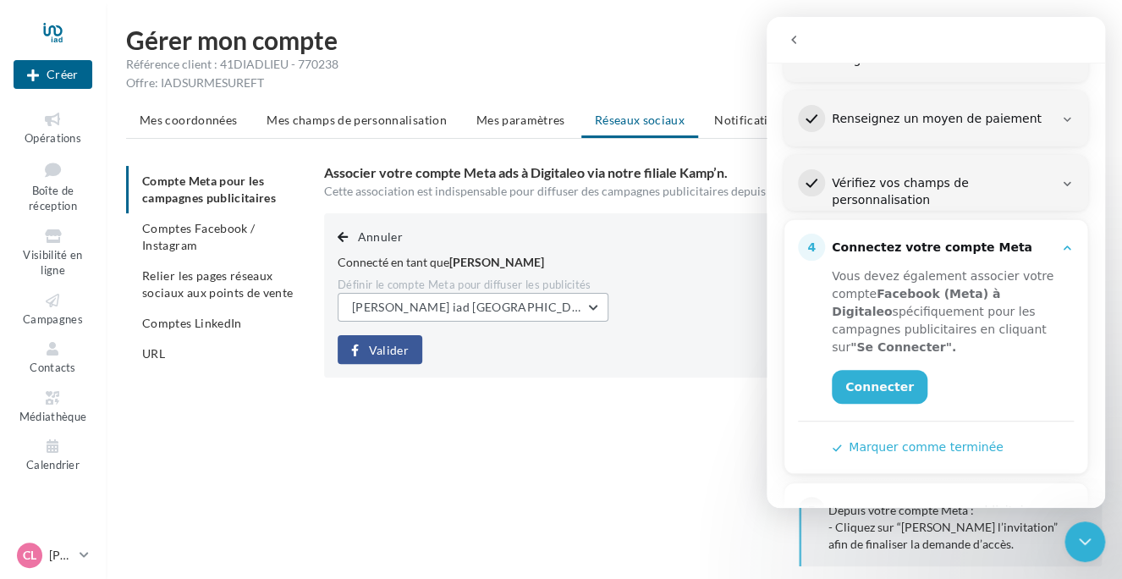
click at [552, 310] on button "Claire Lauret iad France (Admin)" at bounding box center [473, 307] width 271 height 29
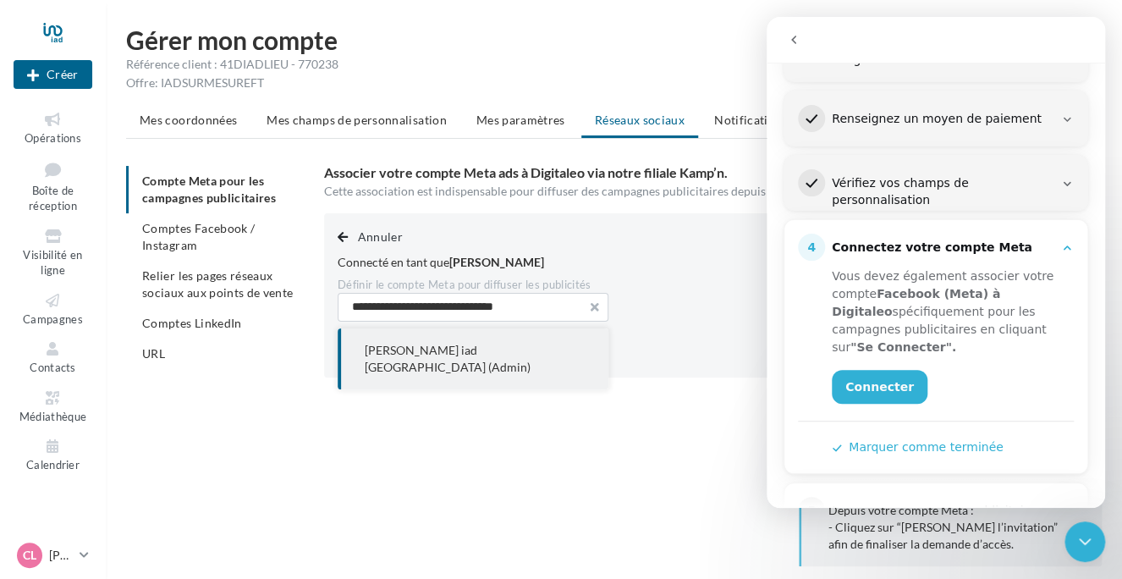
click at [596, 305] on span "button" at bounding box center [595, 307] width 8 height 12
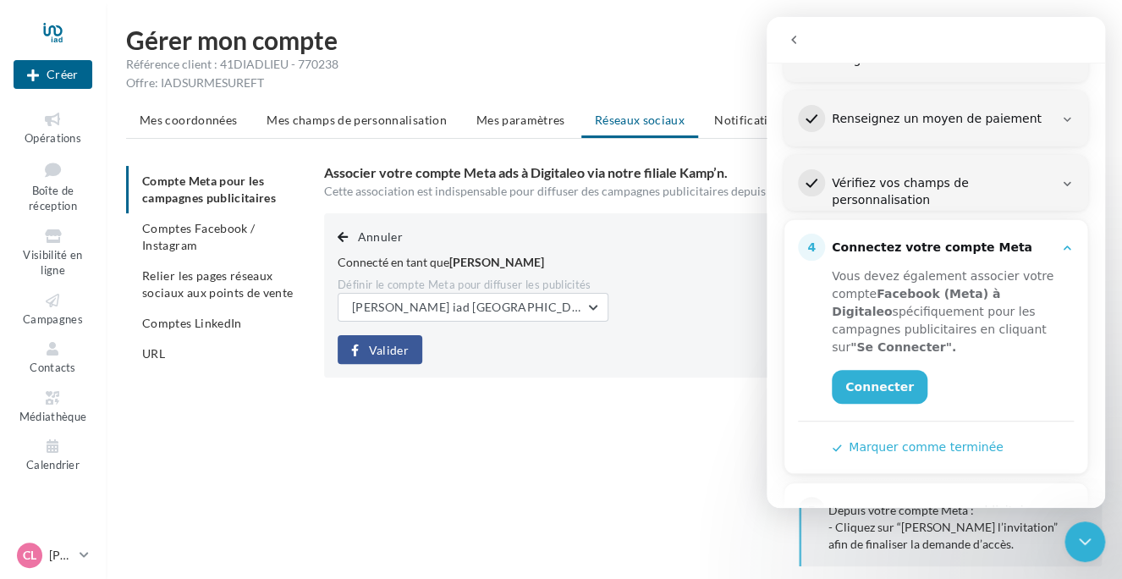
click at [642, 297] on div "Annuler Connecté en tant que Claire Lauret Définir le compte Meta pour diffuser…" at bounding box center [554, 295] width 461 height 164
click at [336, 235] on div "Annuler Connecté en tant que Claire Lauret Définir le compte Meta pour diffuser…" at bounding box center [554, 295] width 461 height 164
click at [339, 234] on span "button" at bounding box center [343, 237] width 10 height 12
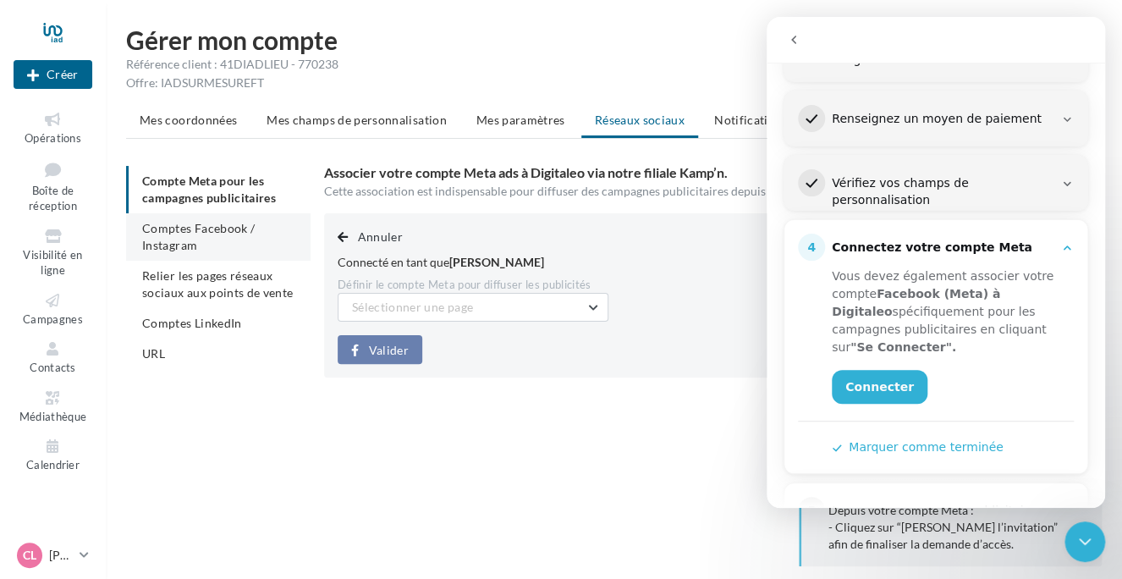
click at [177, 234] on span "Comptes Facebook / Instagram" at bounding box center [198, 236] width 113 height 31
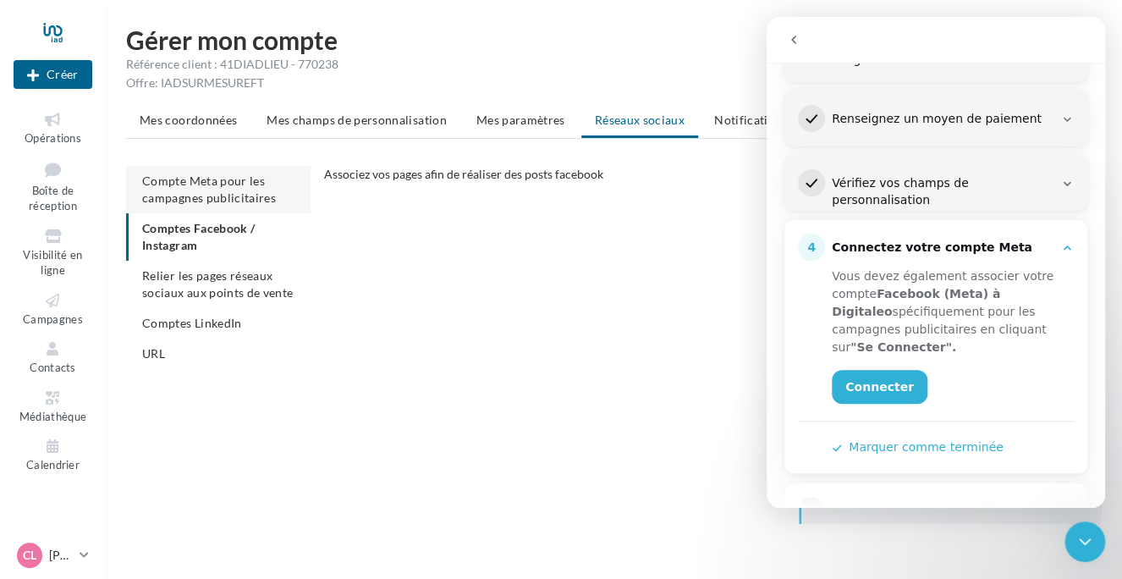
click at [186, 194] on span "Compte Meta pour les campagnes publicitaires" at bounding box center [209, 189] width 134 height 31
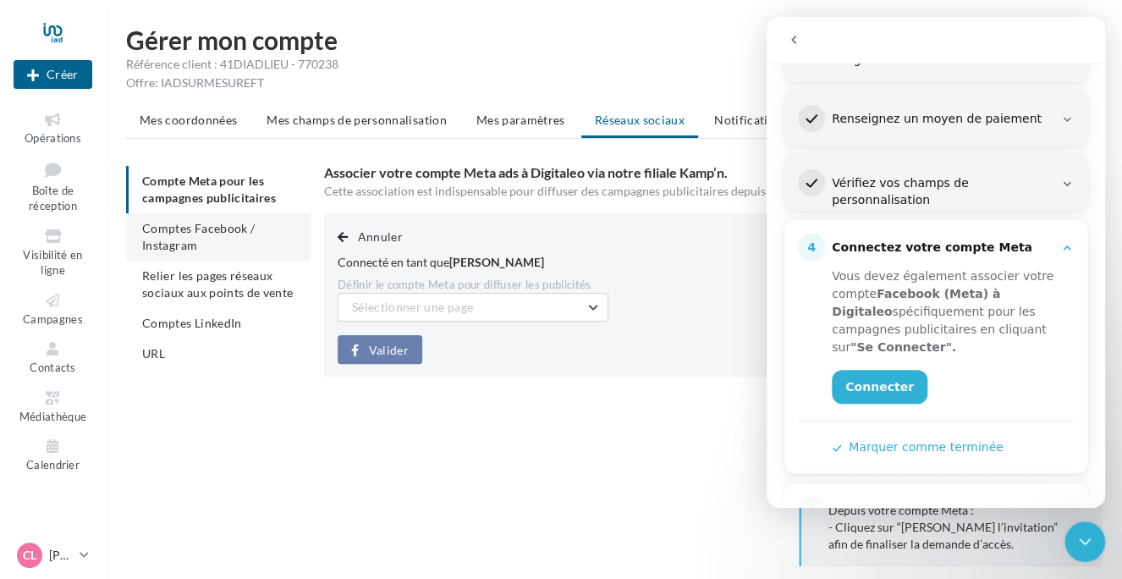
click at [179, 233] on span "Comptes Facebook / Instagram" at bounding box center [198, 236] width 113 height 31
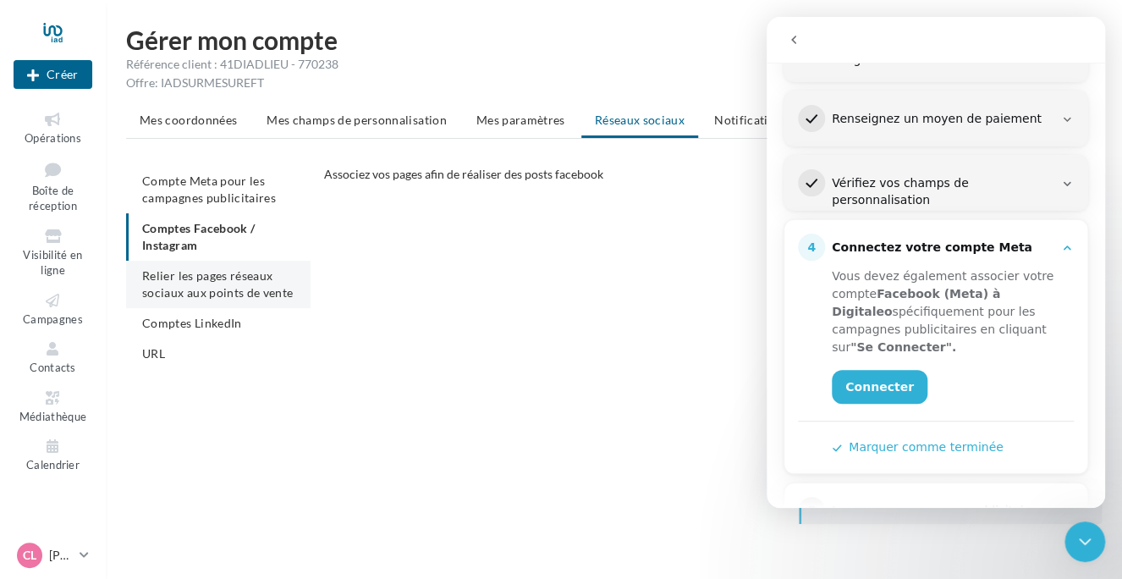
click at [169, 280] on span "Relier les pages réseaux sociaux aux points de vente" at bounding box center [217, 283] width 151 height 31
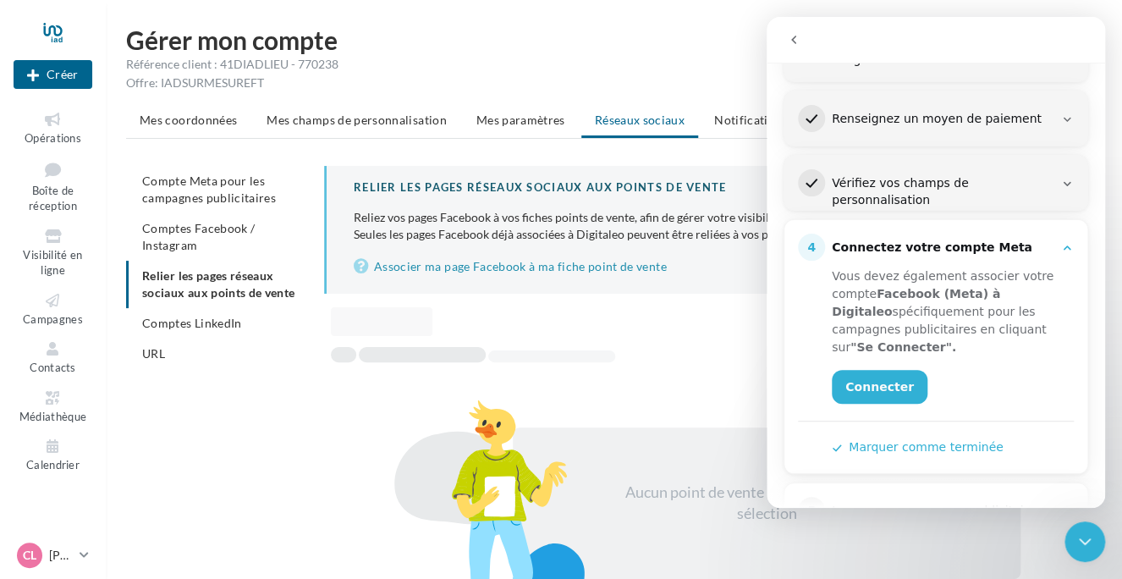
click at [894, 444] on button "Marquer comme terminée" at bounding box center [918, 447] width 172 height 18
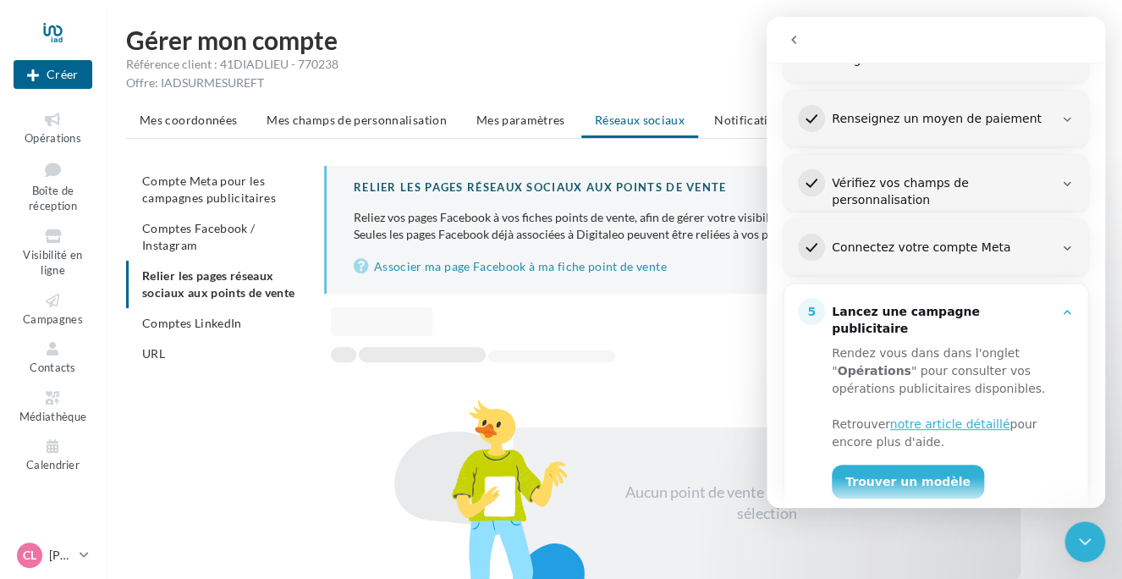
scroll to position [350, 0]
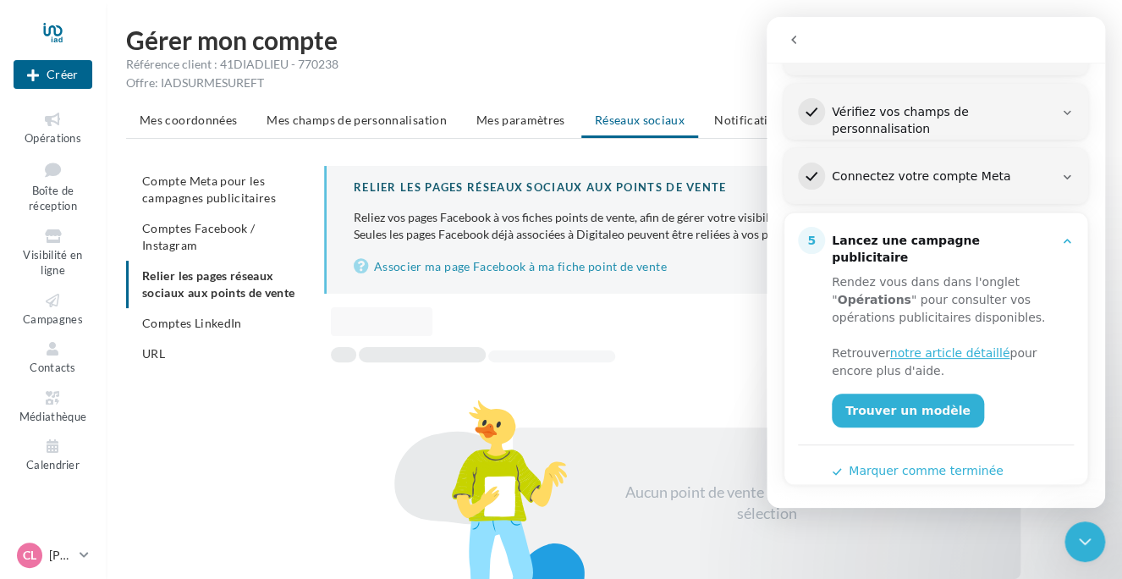
click at [907, 462] on button "Marquer comme terminée" at bounding box center [918, 471] width 172 height 18
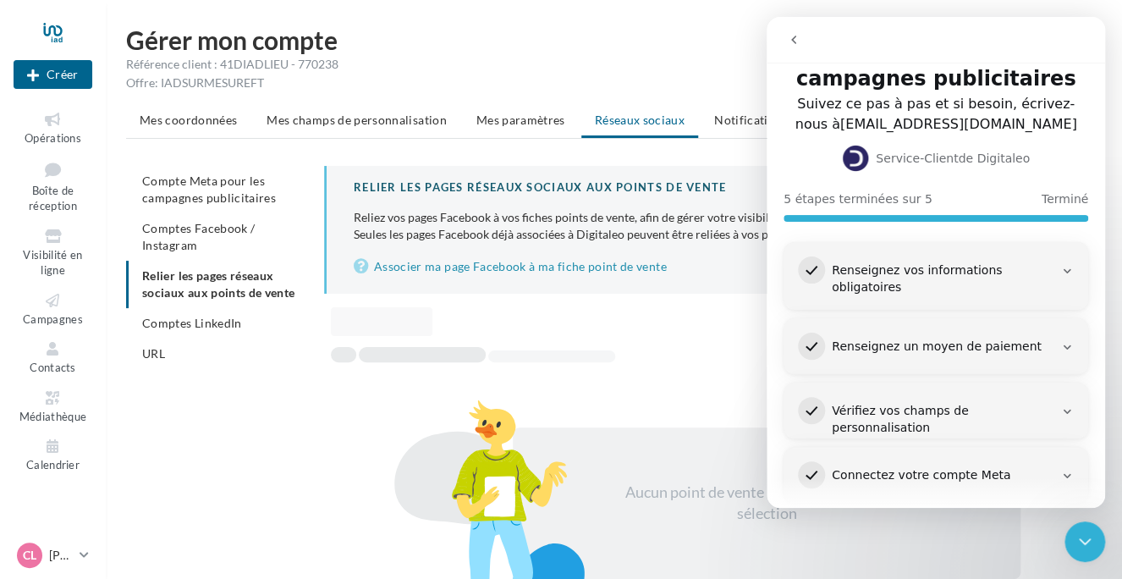
scroll to position [41, 0]
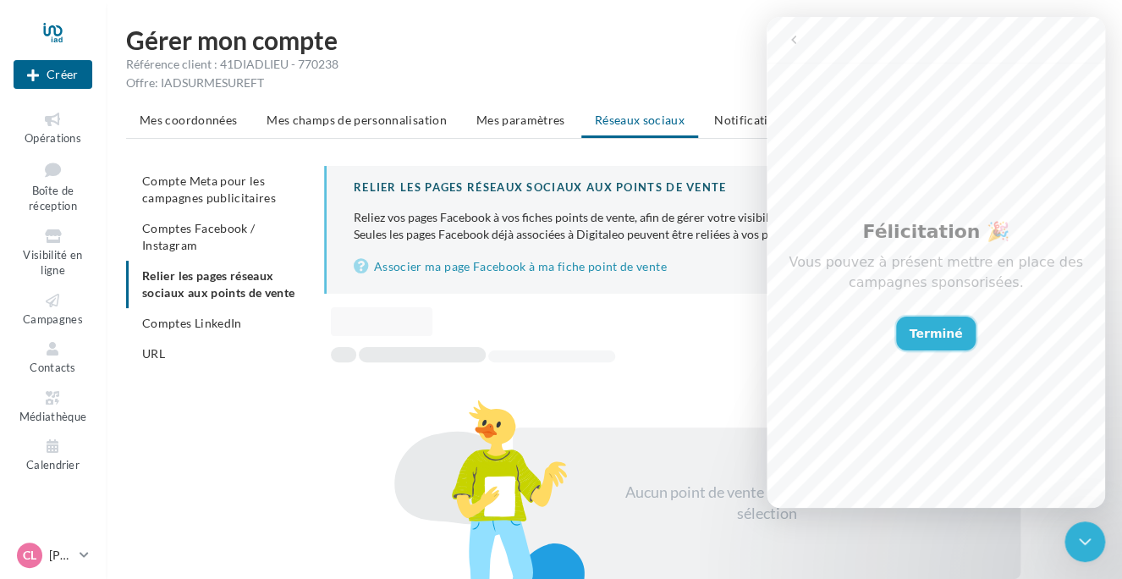
click at [935, 328] on button "Terminé" at bounding box center [936, 334] width 80 height 34
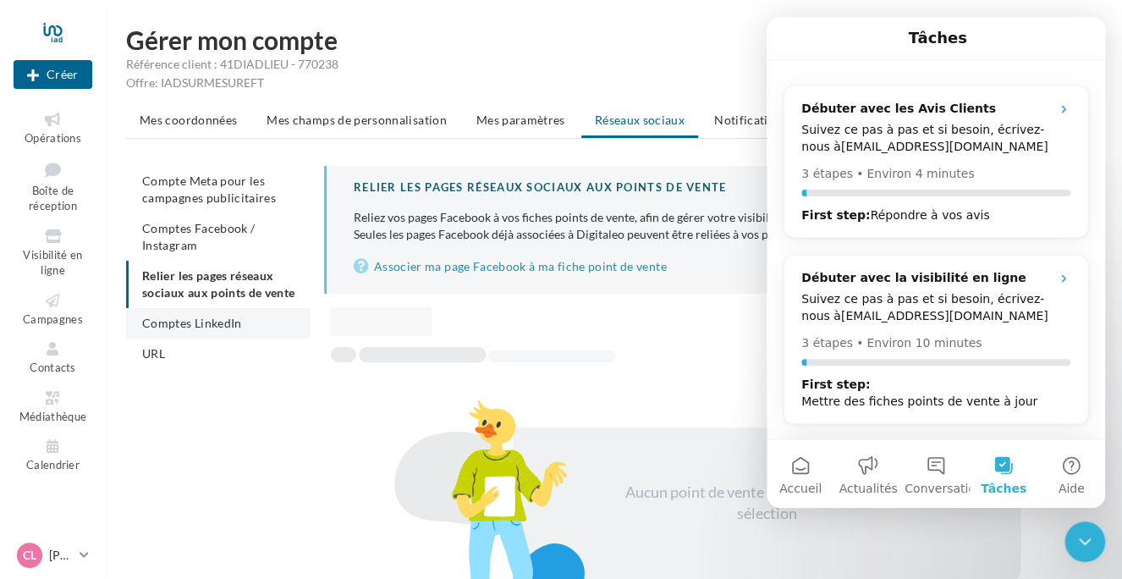
click at [193, 318] on span "Comptes LinkedIn" at bounding box center [192, 323] width 100 height 14
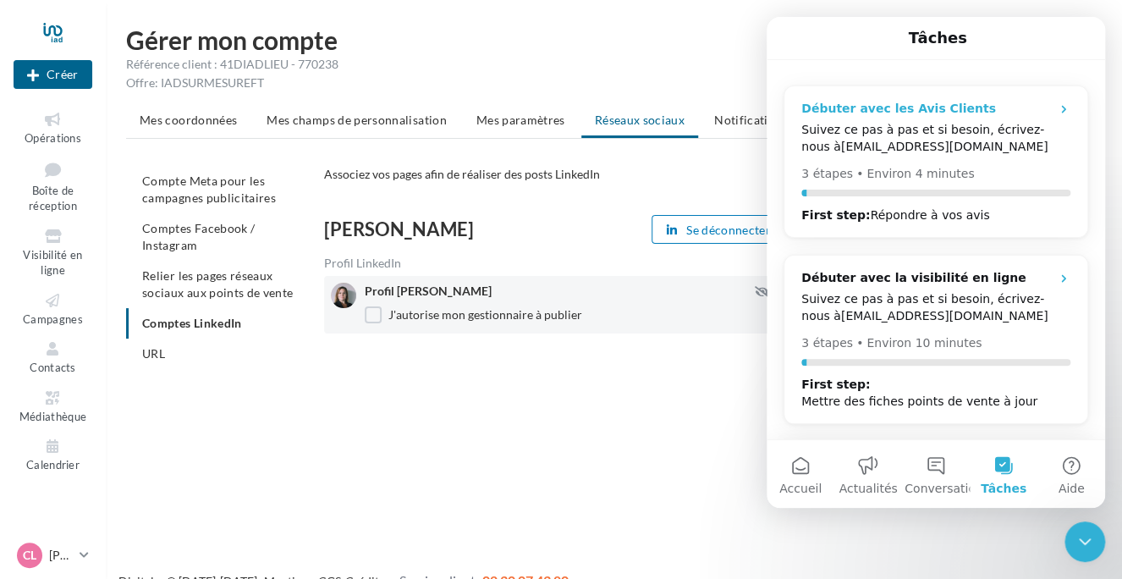
click at [882, 125] on div "Suivez ce pas à pas et si besoin, écrivez-nous à serviceclient@digitaleo.com" at bounding box center [936, 138] width 269 height 34
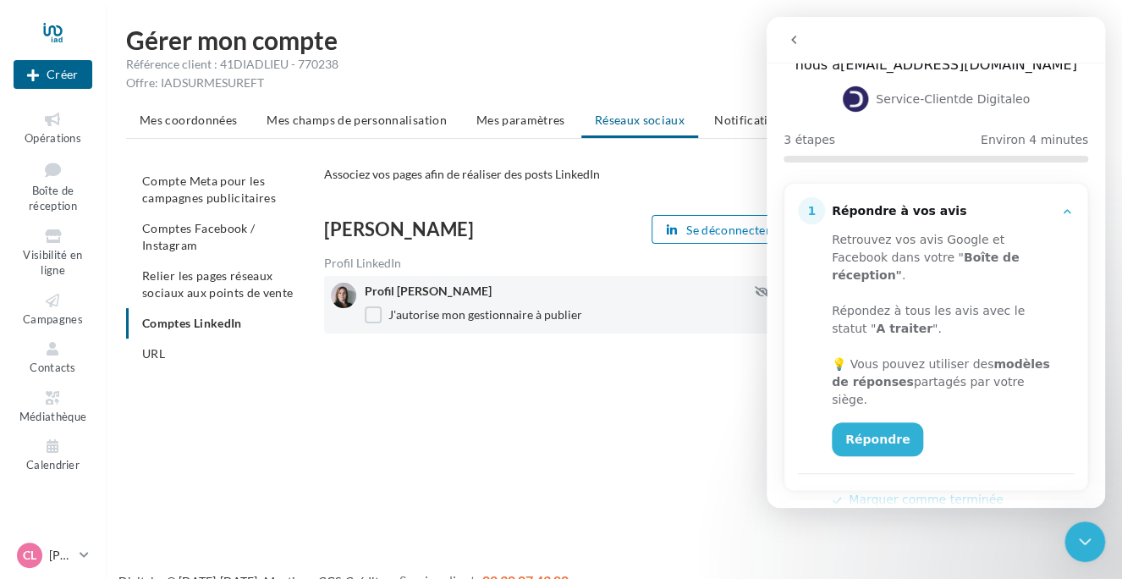
scroll to position [169, 0]
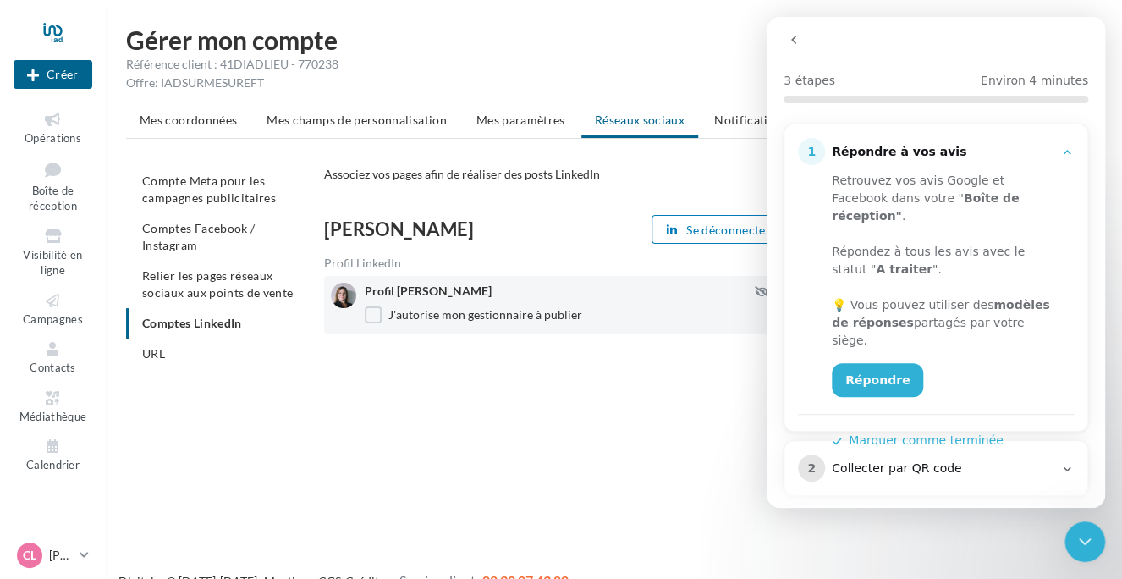
click at [896, 432] on button "Marquer comme terminée" at bounding box center [918, 441] width 172 height 18
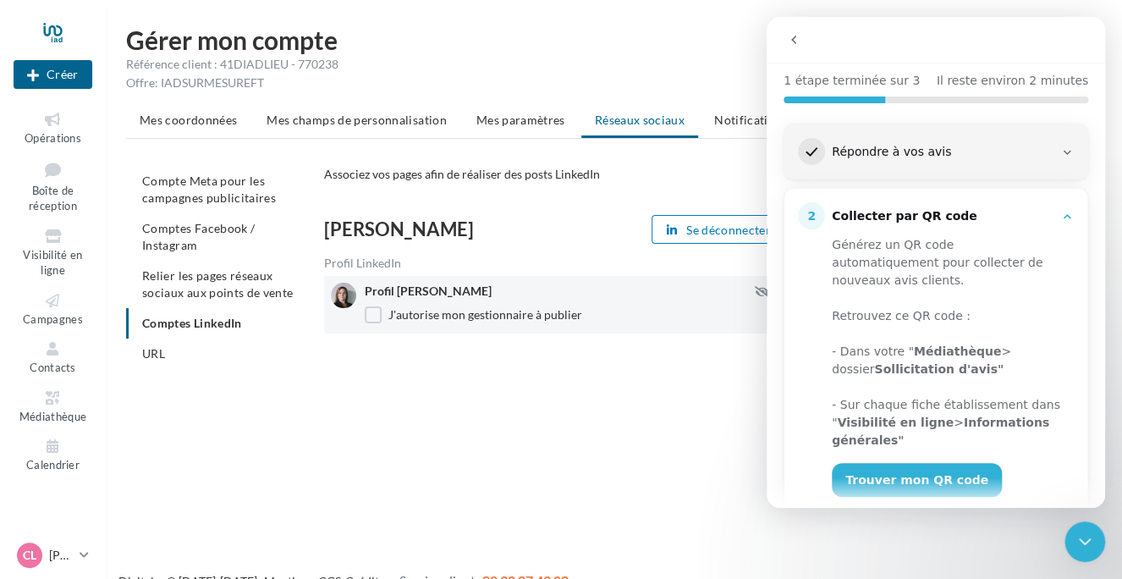
scroll to position [267, 0]
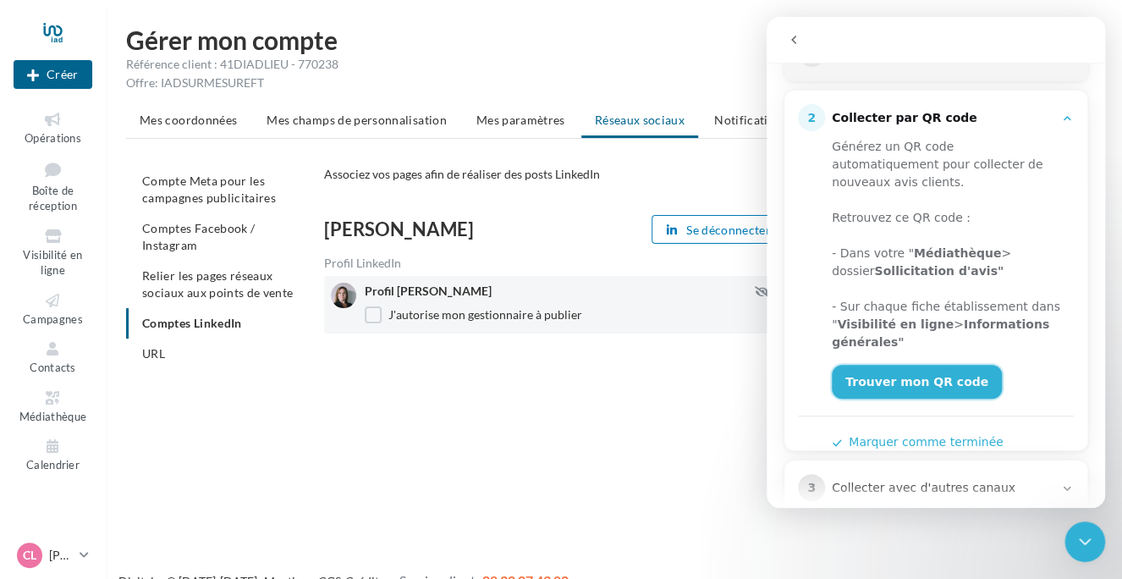
click at [901, 365] on link "Trouver mon QR code" at bounding box center [917, 382] width 170 height 34
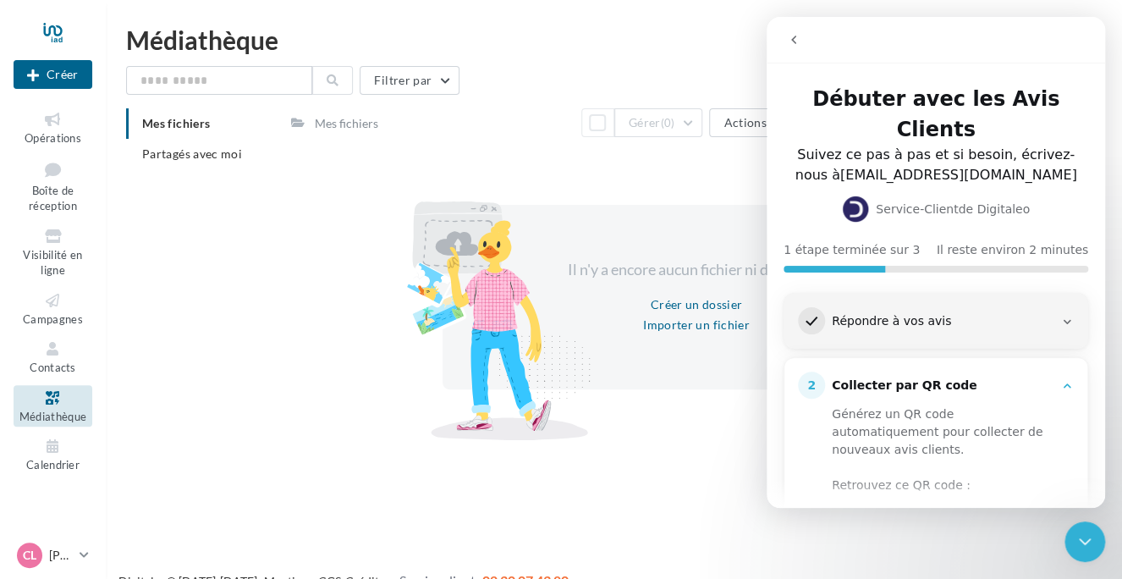
click at [635, 202] on div "Il n'y a encore aucun fichier ni dossier ici Créer un dossier Importer un fichi…" at bounding box center [696, 297] width 811 height 293
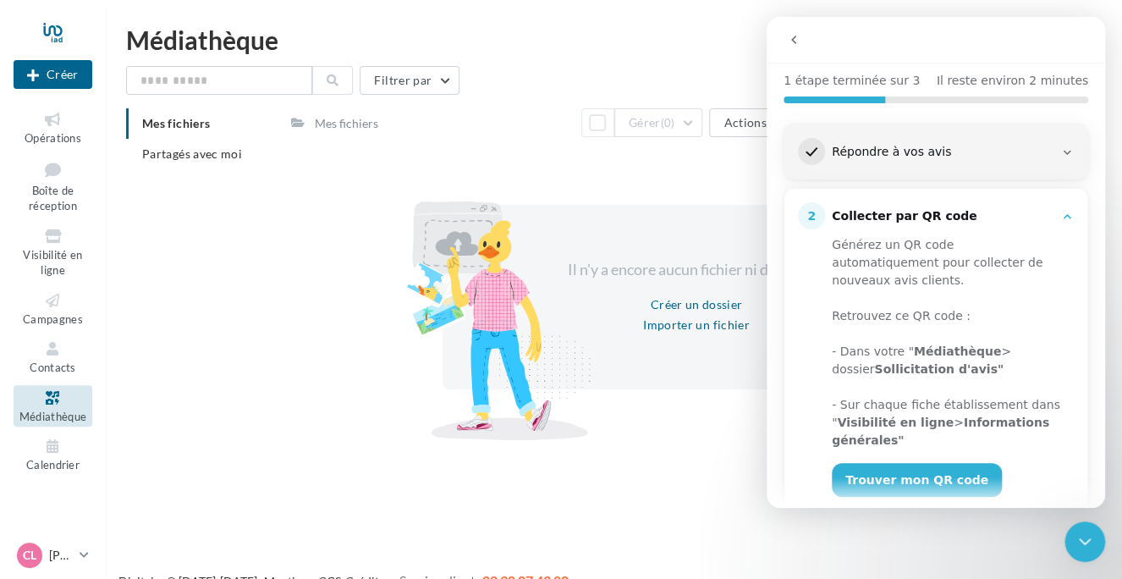
scroll to position [254, 0]
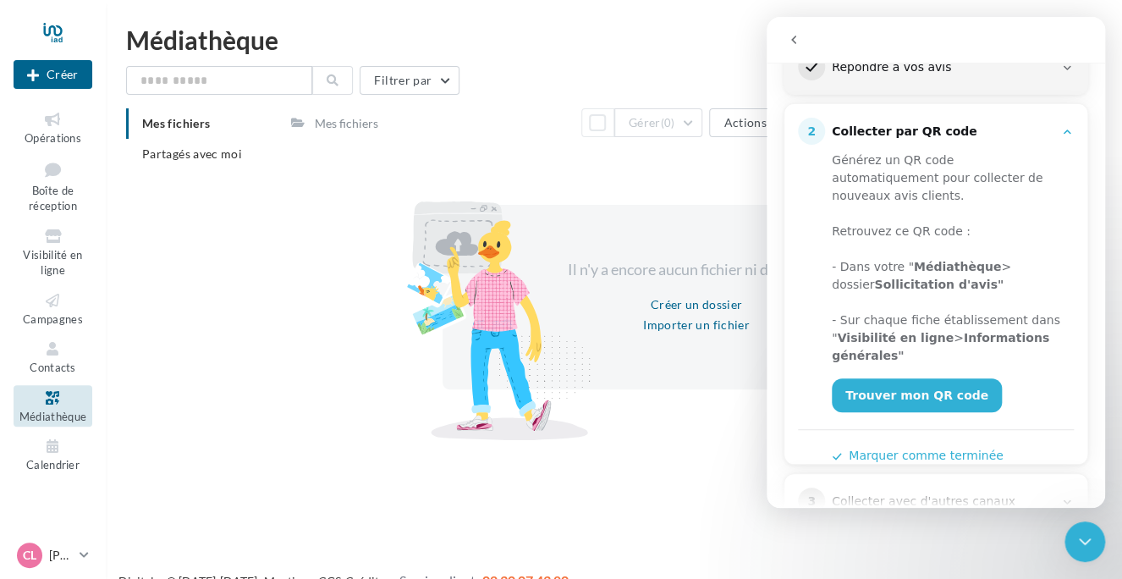
click at [903, 447] on button "Marquer comme terminée" at bounding box center [918, 456] width 172 height 18
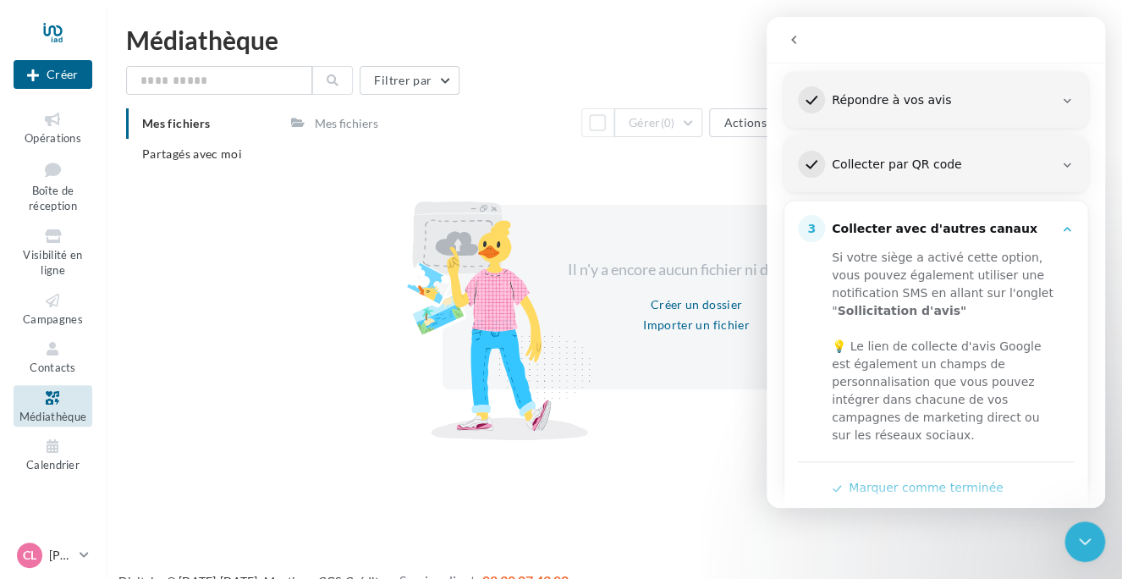
scroll to position [220, 0]
click at [875, 480] on button "Marquer comme terminée" at bounding box center [918, 489] width 172 height 18
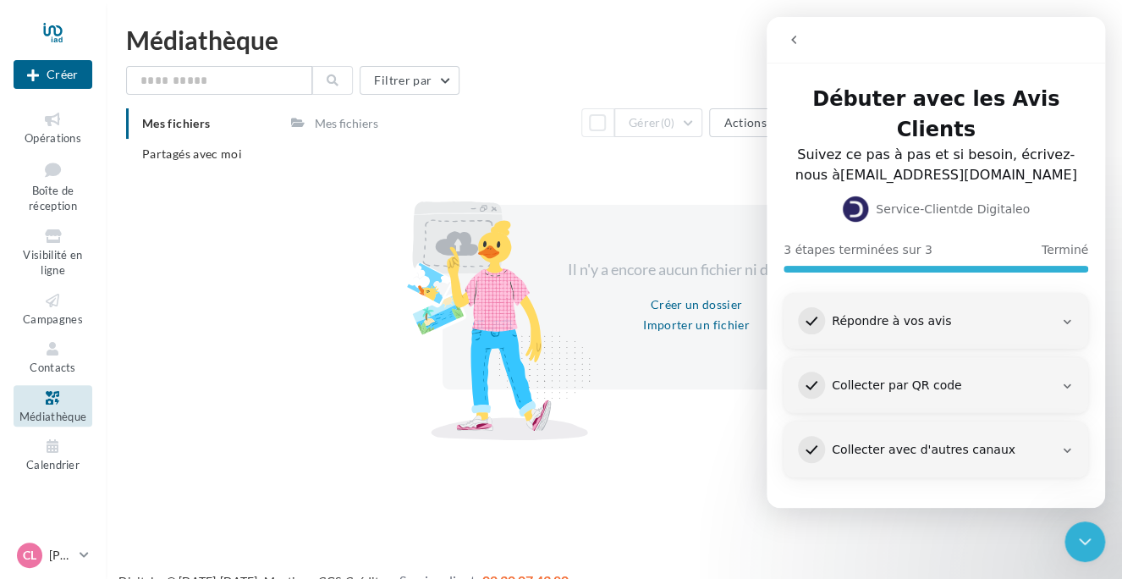
scroll to position [0, 0]
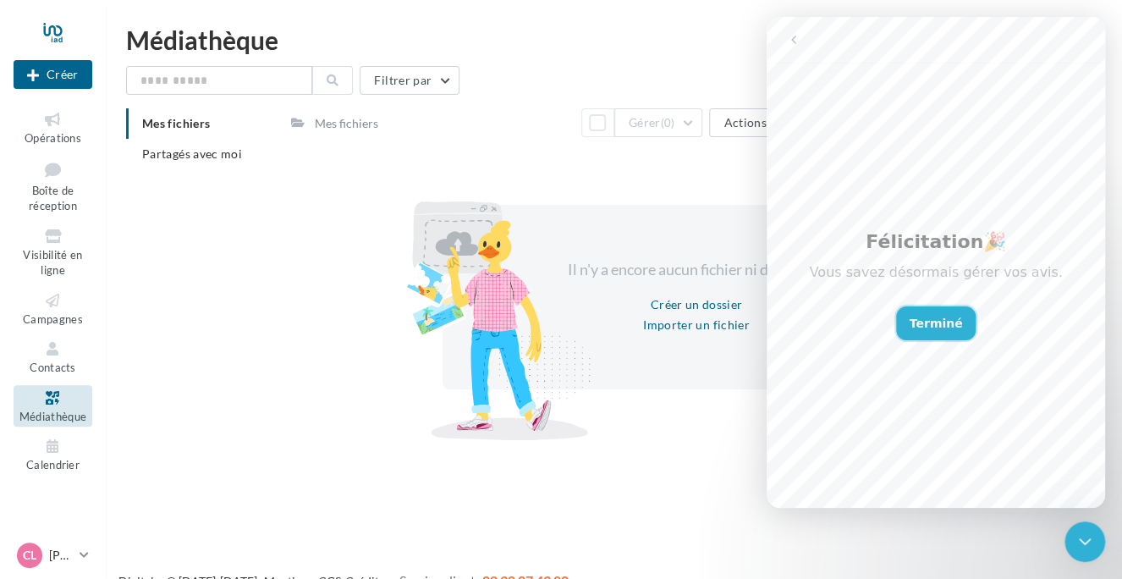
click at [923, 317] on button "Terminé" at bounding box center [936, 323] width 80 height 34
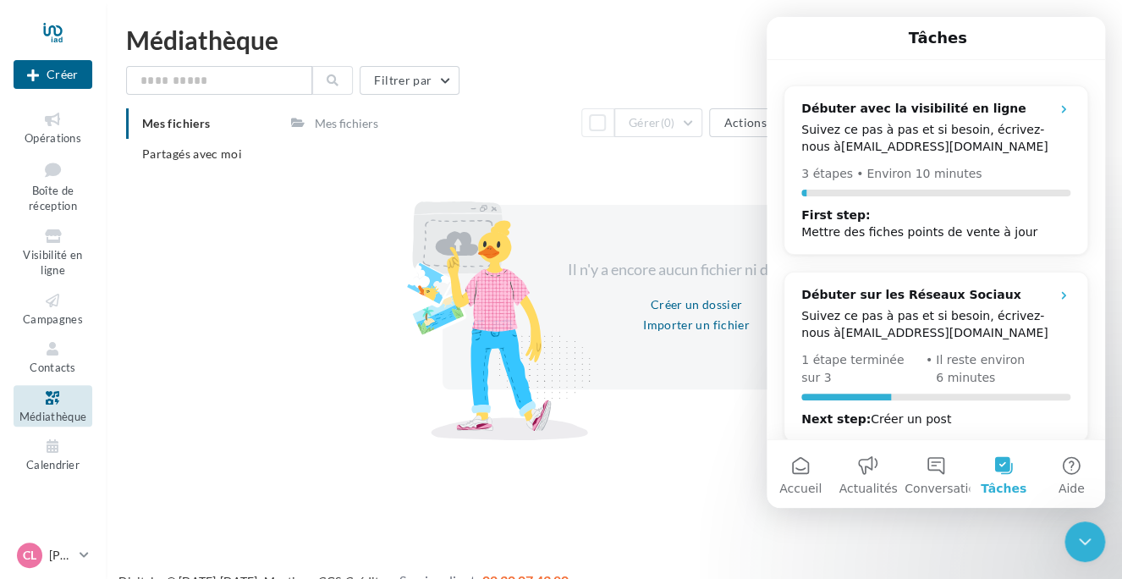
click at [704, 382] on div "Il n'y a encore aucun fichier ni dossier ici Créer un dossier Importer un fichi…" at bounding box center [697, 297] width 508 height 185
click at [697, 169] on div "Il n'y a encore aucun fichier ni dossier ici Créer un dossier Importer un fichi…" at bounding box center [696, 297] width 811 height 293
drag, startPoint x: 957, startPoint y: 32, endPoint x: 940, endPoint y: 76, distance: 47.2
click at [940, 76] on div "Tâches Débuter avec la visibilité en ligne Suivez ce pas à pas et si besoin, éc…" at bounding box center [936, 228] width 339 height 422
click at [729, 481] on div "Nouvelle campagne Créer Opérations Boîte de réception Visibilité en ligne Campa…" at bounding box center [561, 316] width 1122 height 579
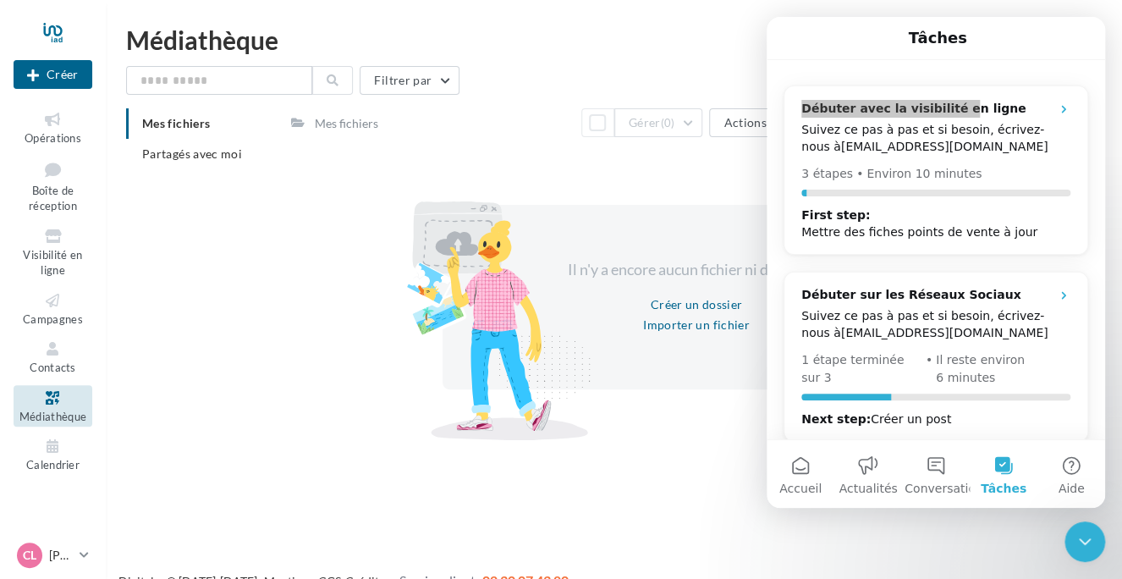
click at [1082, 542] on icon "Fermer le Messenger Intercom" at bounding box center [1085, 541] width 12 height 7
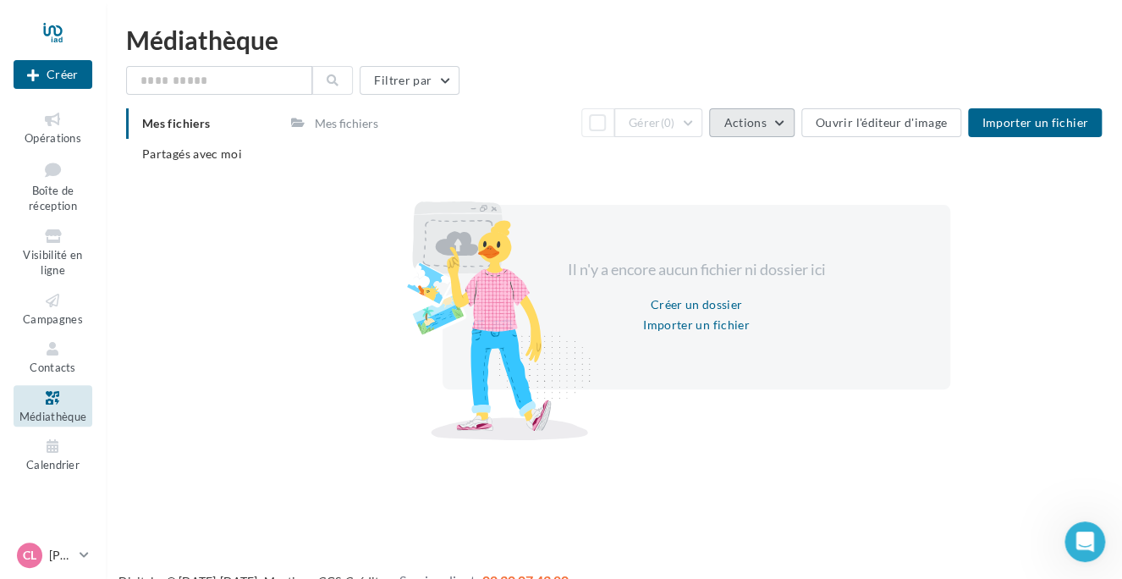
click at [732, 119] on span "Actions" at bounding box center [745, 122] width 42 height 14
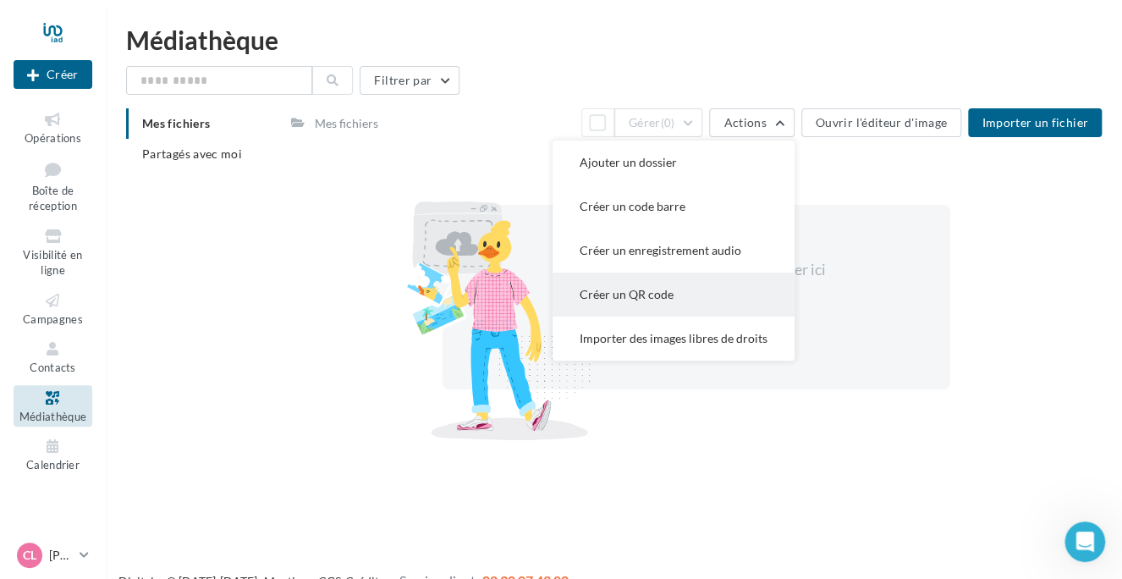
click at [669, 290] on button "Créer un QR code" at bounding box center [674, 295] width 242 height 44
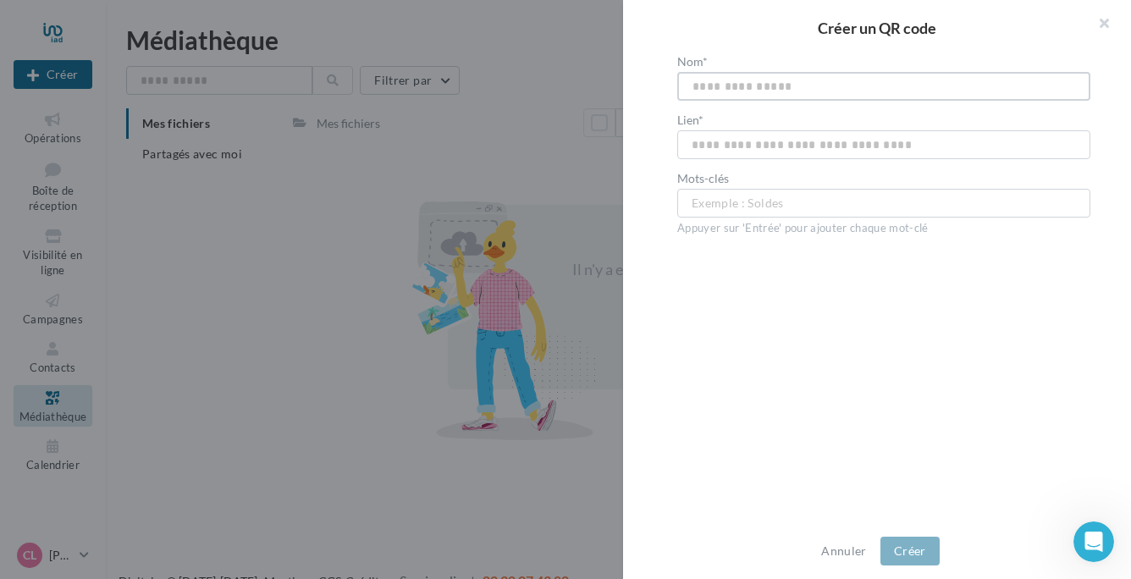
click at [736, 88] on input "text" at bounding box center [883, 86] width 413 height 29
click at [857, 549] on button "Annuler" at bounding box center [843, 551] width 58 height 20
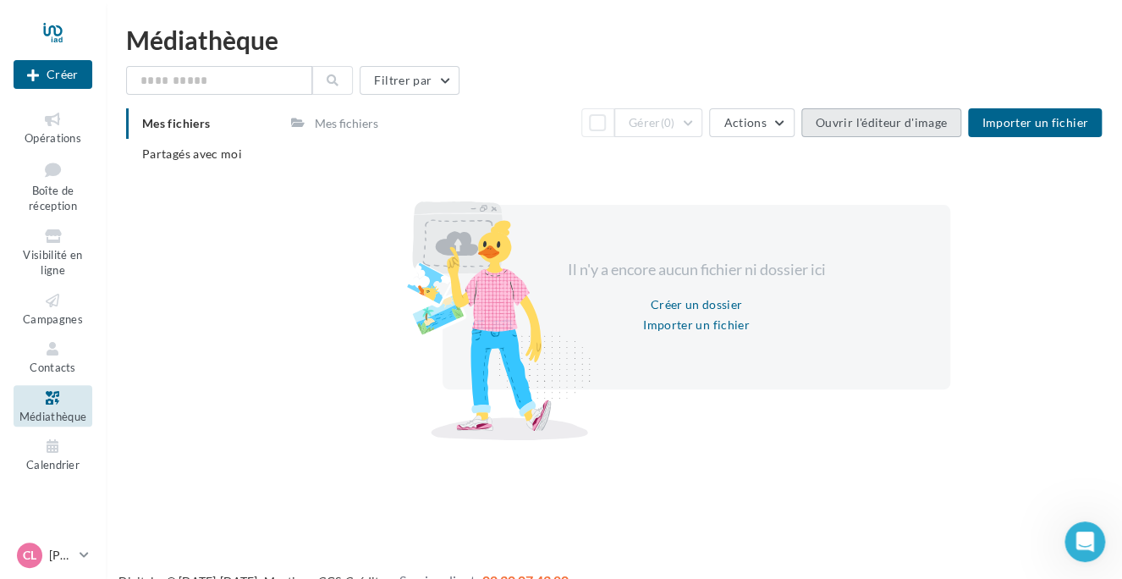
click at [870, 125] on button "Ouvrir l'éditeur d'image" at bounding box center [882, 122] width 160 height 29
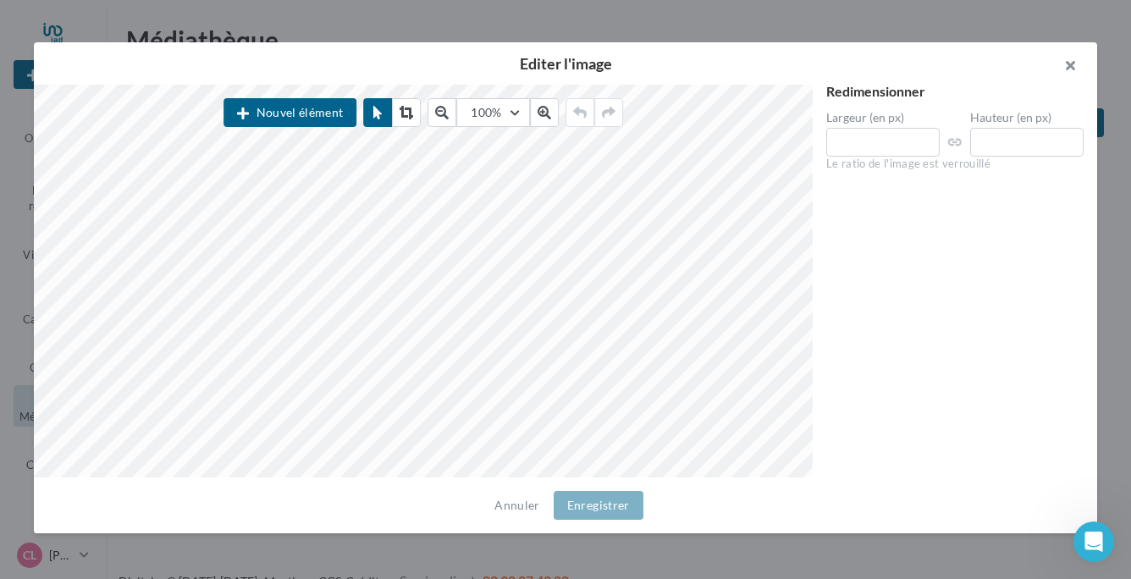
click at [1070, 60] on button "button" at bounding box center [1063, 67] width 68 height 51
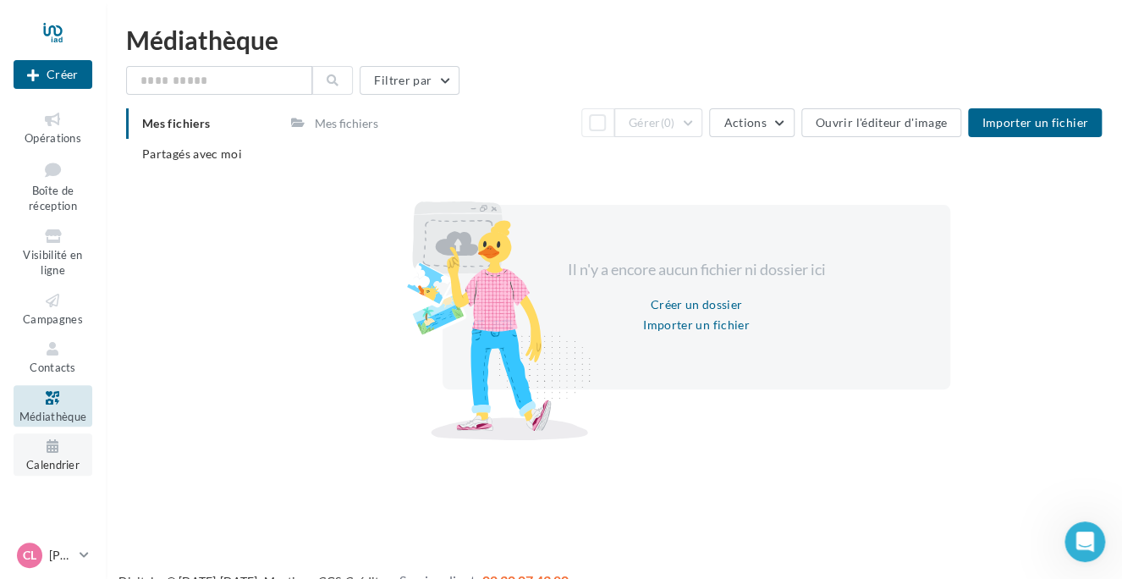
click at [61, 439] on icon at bounding box center [53, 446] width 69 height 19
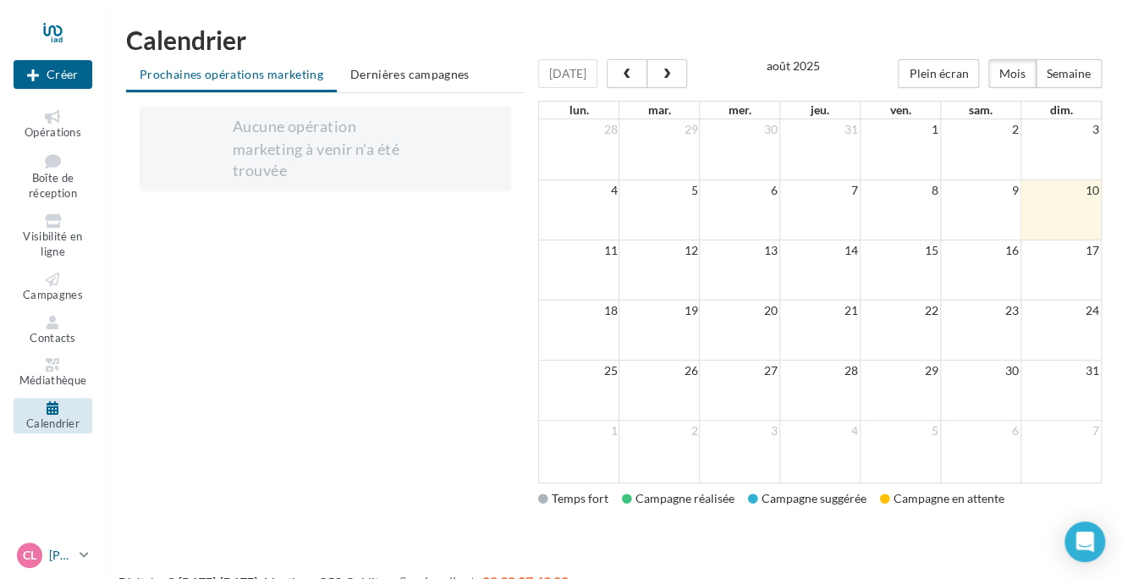
click at [88, 554] on icon at bounding box center [84, 555] width 9 height 14
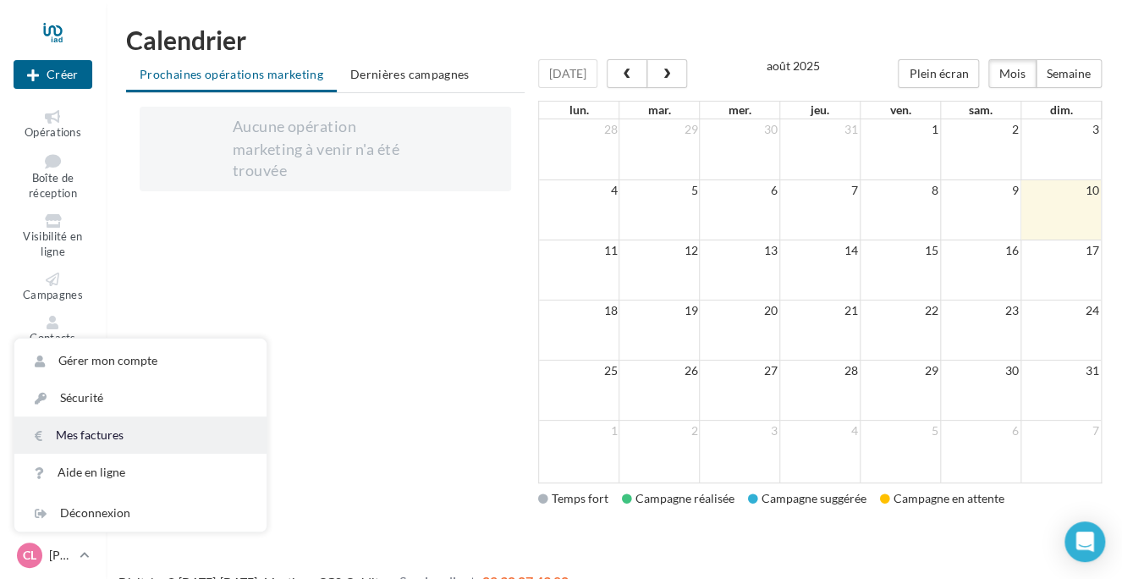
click at [84, 438] on link "Mes factures" at bounding box center [140, 434] width 252 height 37
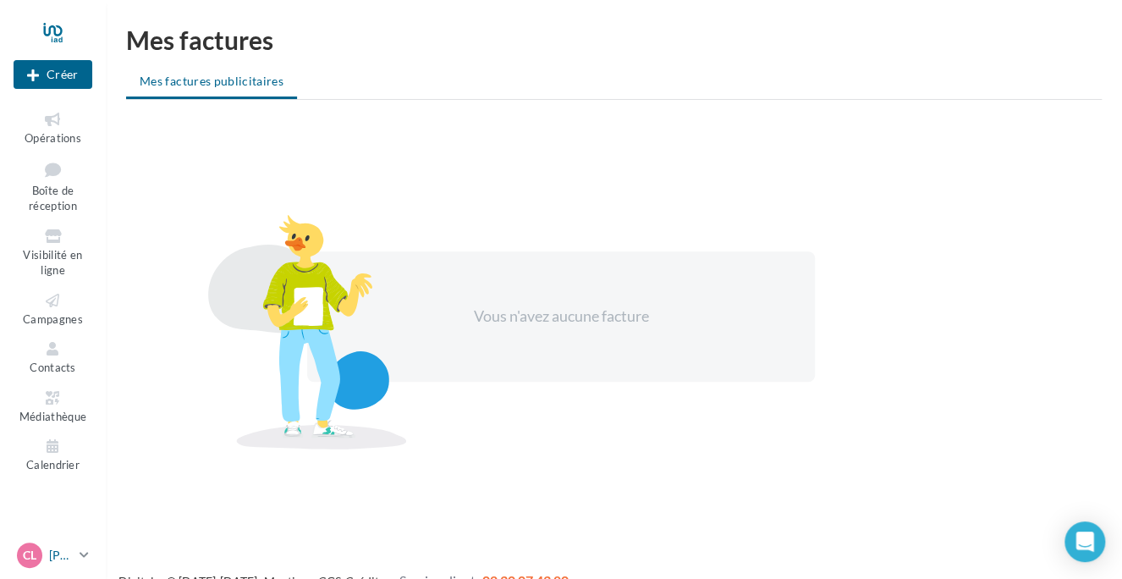
click at [76, 554] on link "CL [PERSON_NAME] [EMAIL_ADDRESS][DOMAIN_NAME]" at bounding box center [53, 555] width 79 height 32
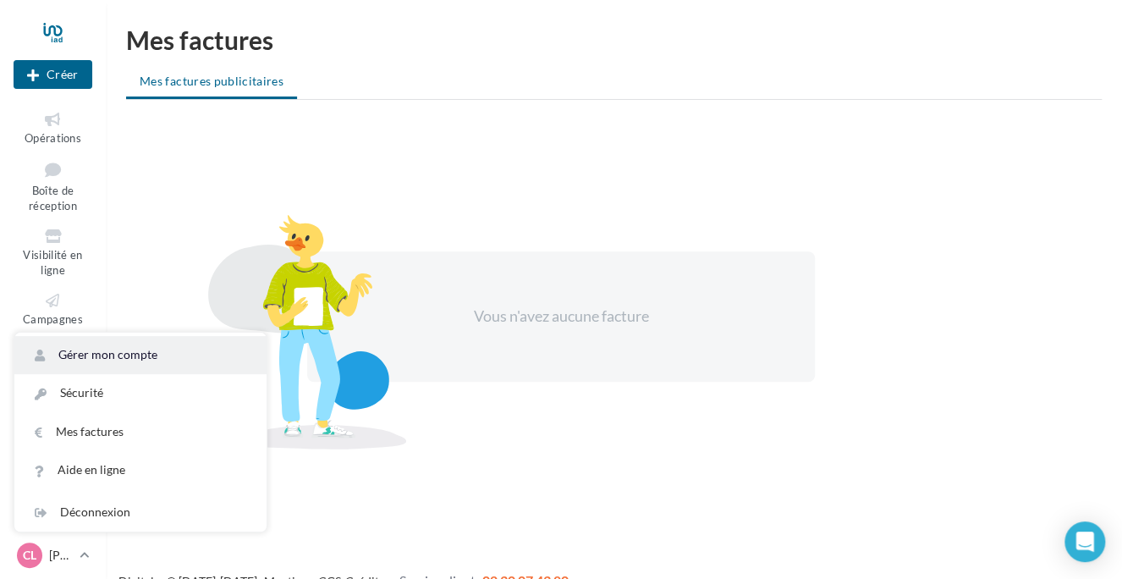
click at [80, 350] on link "Gérer mon compte" at bounding box center [140, 355] width 252 height 38
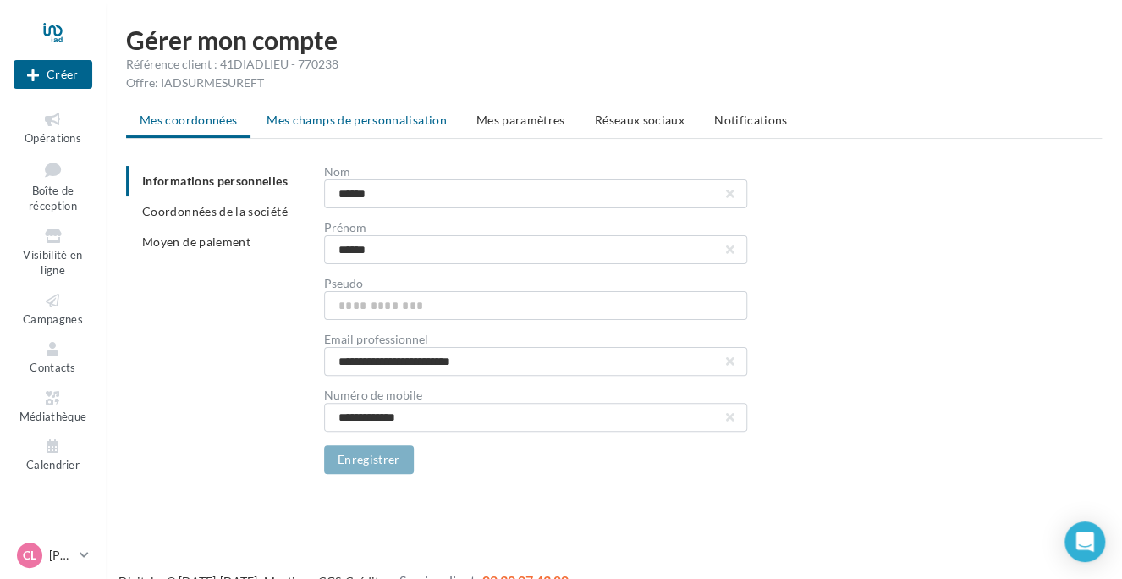
click at [413, 120] on span "Mes champs de personnalisation" at bounding box center [357, 120] width 180 height 14
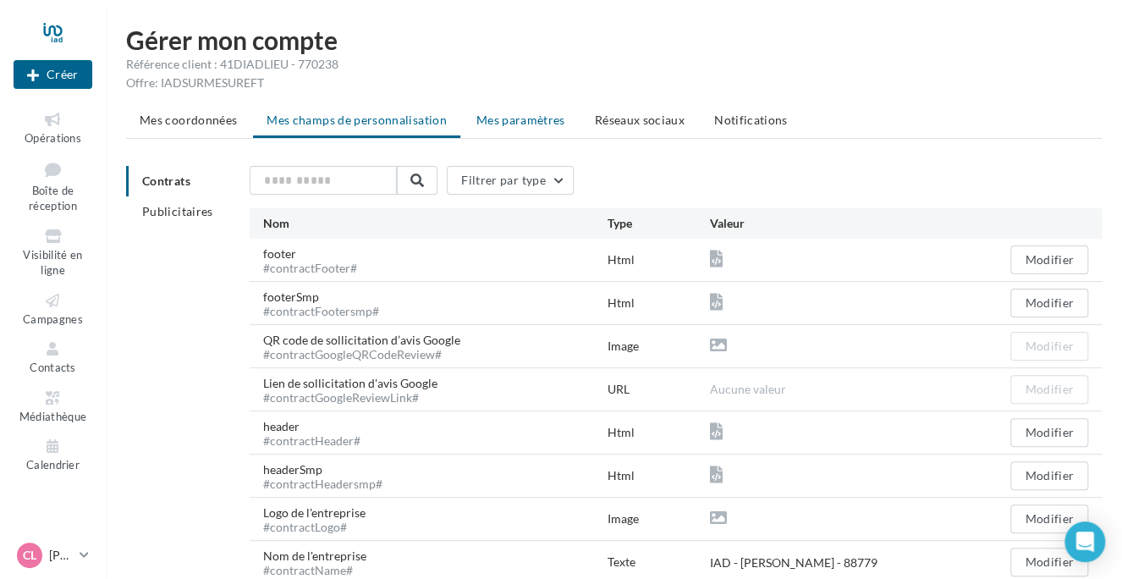
click at [508, 112] on li "Mes paramètres" at bounding box center [521, 120] width 116 height 30
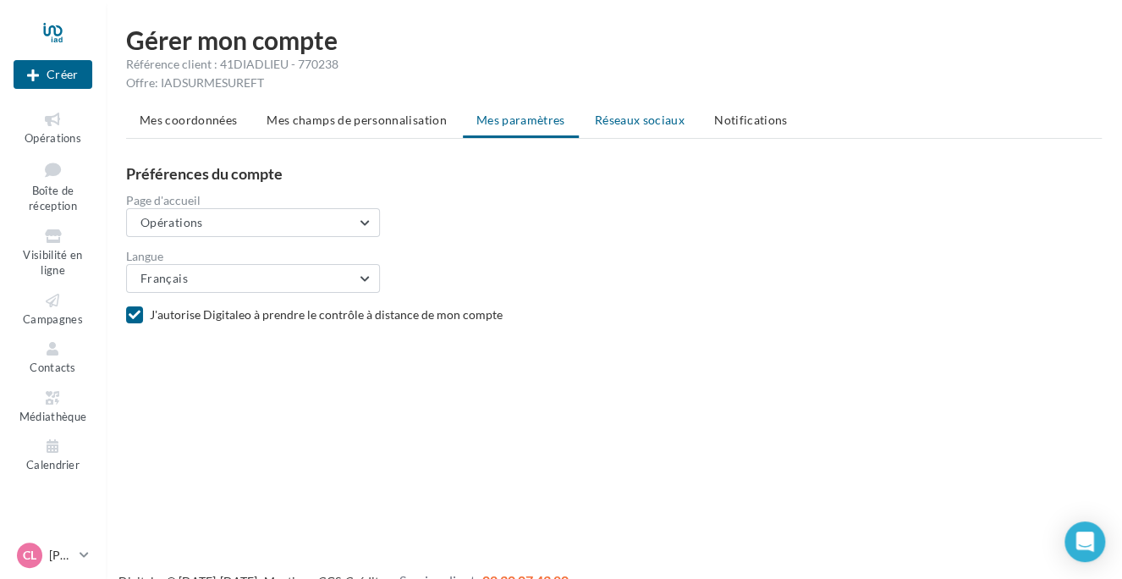
click at [617, 125] on span "Réseaux sociaux" at bounding box center [640, 120] width 90 height 14
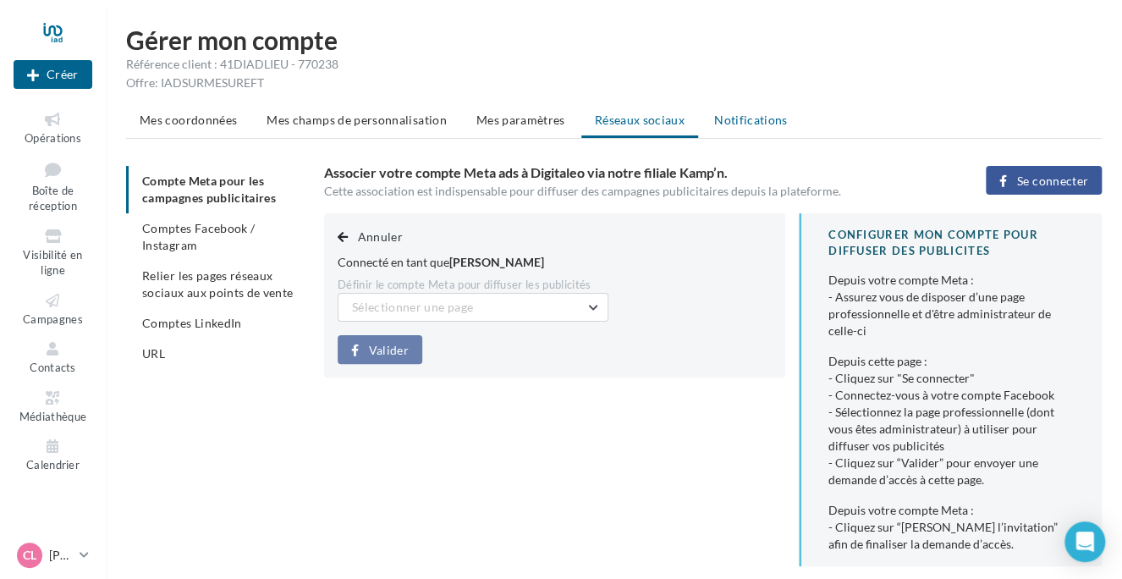
drag, startPoint x: 720, startPoint y: 120, endPoint x: 731, endPoint y: 124, distance: 10.7
click at [731, 124] on span "Notifications" at bounding box center [751, 120] width 74 height 14
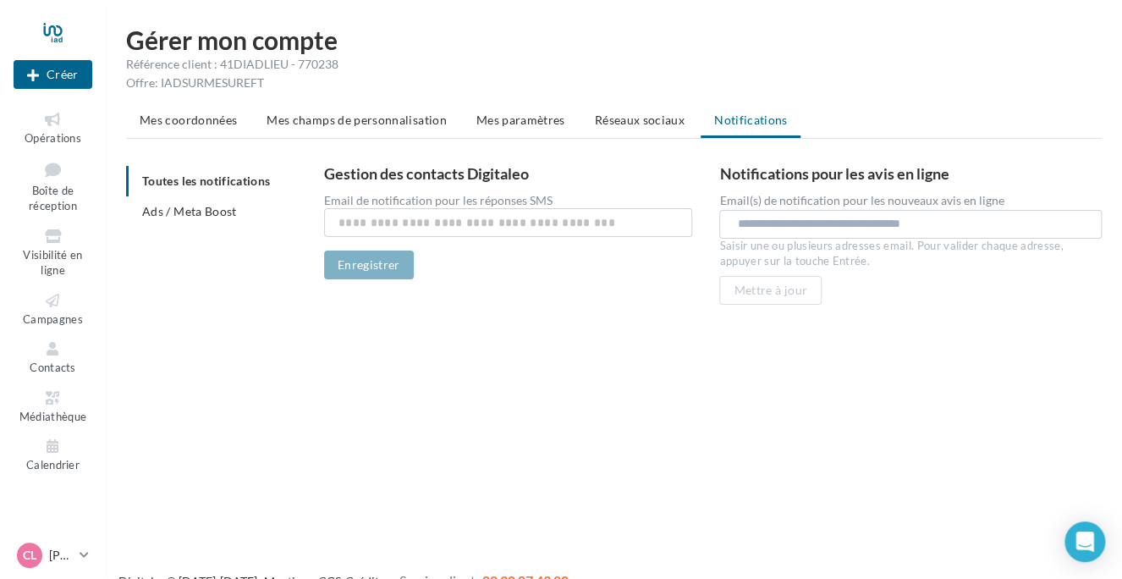
click at [731, 124] on ul "Mes coordonnées Mes champs de personnalisation Mes paramètres Réseaux sociaux N…" at bounding box center [614, 122] width 976 height 34
click at [737, 119] on ul "Mes coordonnées Mes champs de personnalisation Mes paramètres Réseaux sociaux N…" at bounding box center [614, 122] width 976 height 34
click at [514, 216] on input "text" at bounding box center [508, 222] width 369 height 29
type input "**********"
click at [342, 261] on button "Enregistrer" at bounding box center [369, 265] width 90 height 29
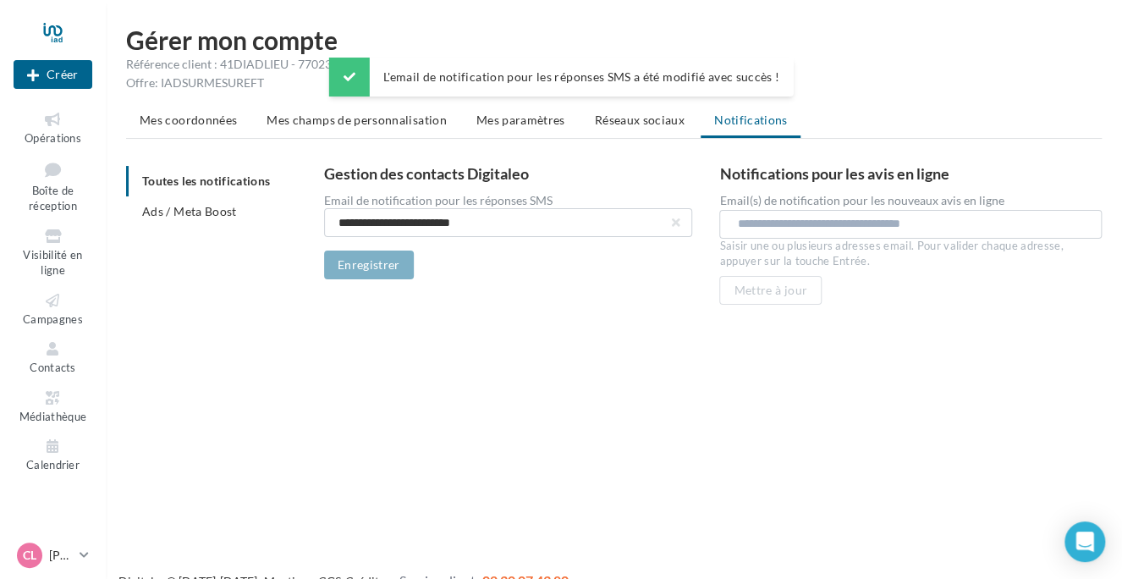
click at [779, 221] on input "text" at bounding box center [914, 223] width 354 height 17
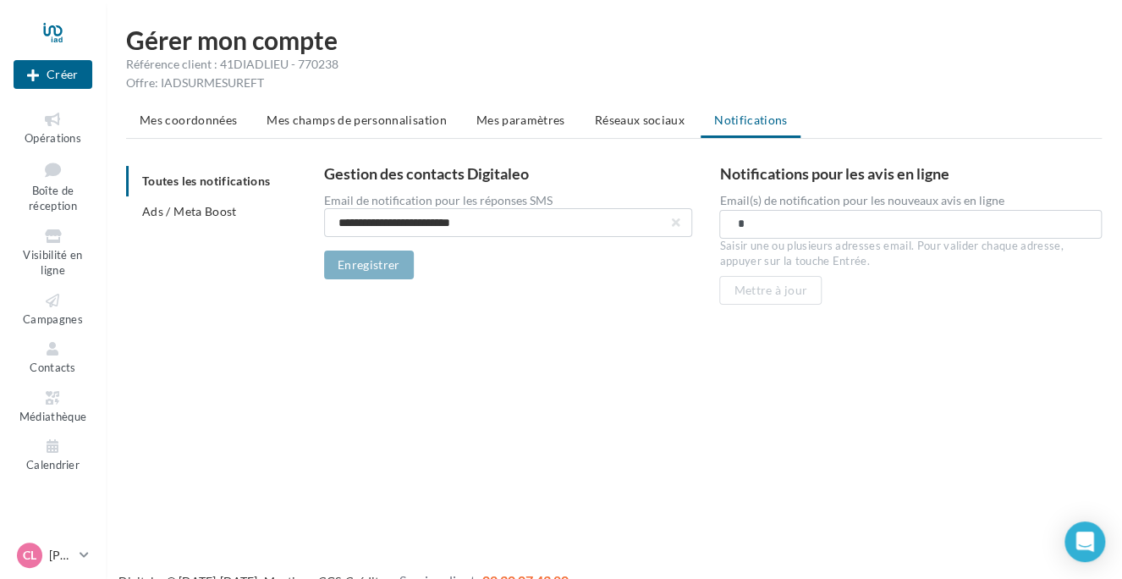
click at [778, 222] on input "*" at bounding box center [909, 223] width 345 height 17
type input "**********"
click at [901, 227] on input "**********" at bounding box center [909, 223] width 345 height 17
click at [29, 145] on link "Opérations" at bounding box center [53, 127] width 79 height 41
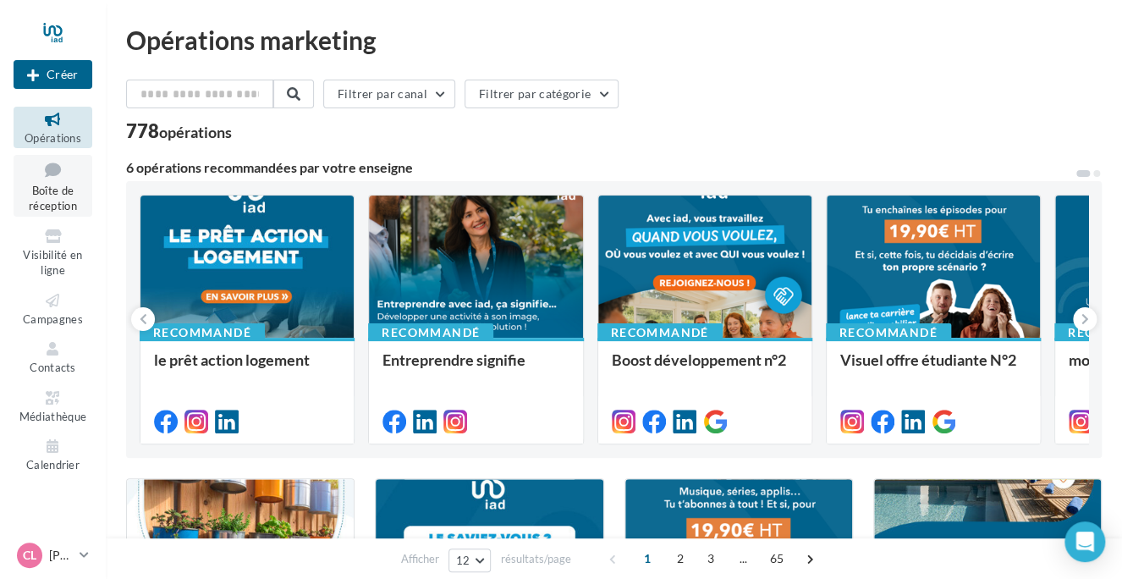
click at [72, 183] on link "Boîte de réception" at bounding box center [53, 186] width 79 height 62
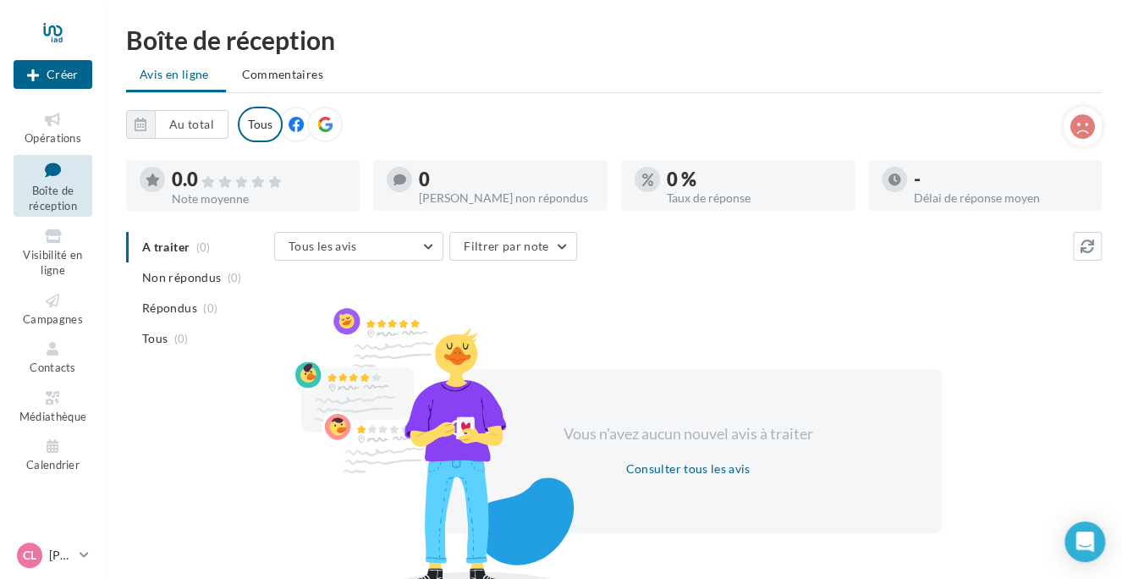
click at [291, 124] on icon at bounding box center [296, 124] width 15 height 15
click at [320, 124] on icon at bounding box center [324, 124] width 15 height 15
click at [298, 121] on icon at bounding box center [296, 124] width 15 height 15
click at [1078, 124] on icon at bounding box center [1083, 126] width 25 height 25
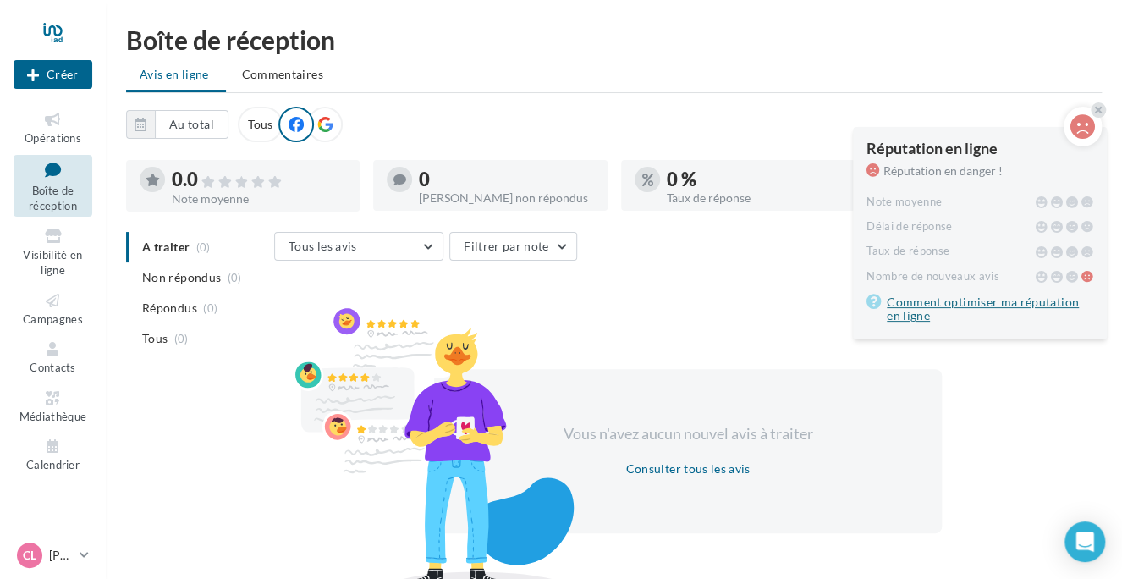
click at [942, 303] on link "Comment optimiser ma réputation en ligne" at bounding box center [980, 309] width 227 height 34
click at [49, 249] on span "Visibilité en ligne" at bounding box center [52, 263] width 59 height 30
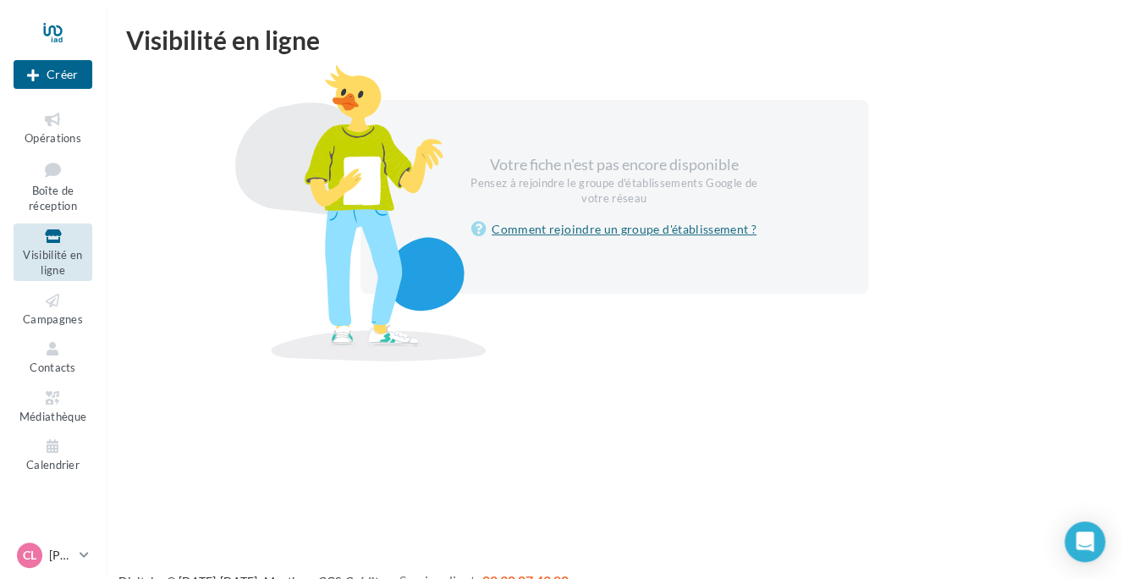
click at [577, 230] on link "Comment rejoindre un groupe d'établissement ?" at bounding box center [613, 229] width 285 height 20
click at [42, 358] on link "Contacts" at bounding box center [53, 356] width 79 height 41
